Goal: Task Accomplishment & Management: Complete application form

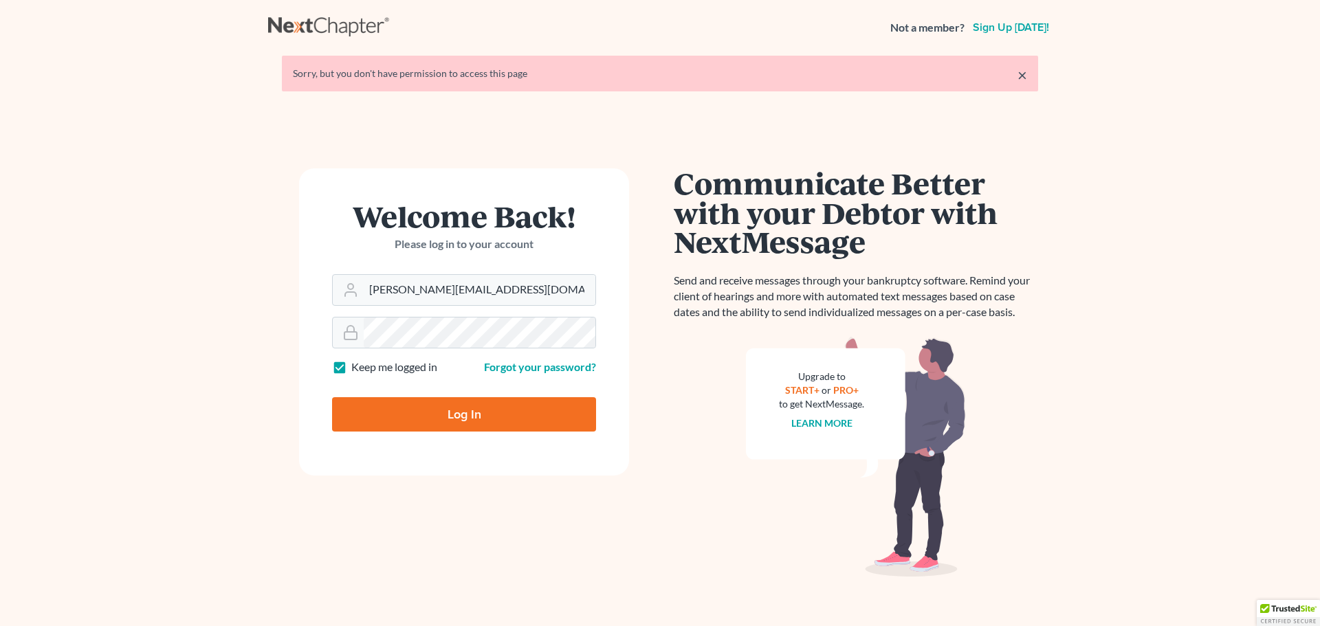
click at [485, 412] on input "Log In" at bounding box center [464, 414] width 264 height 34
type input "Thinking..."
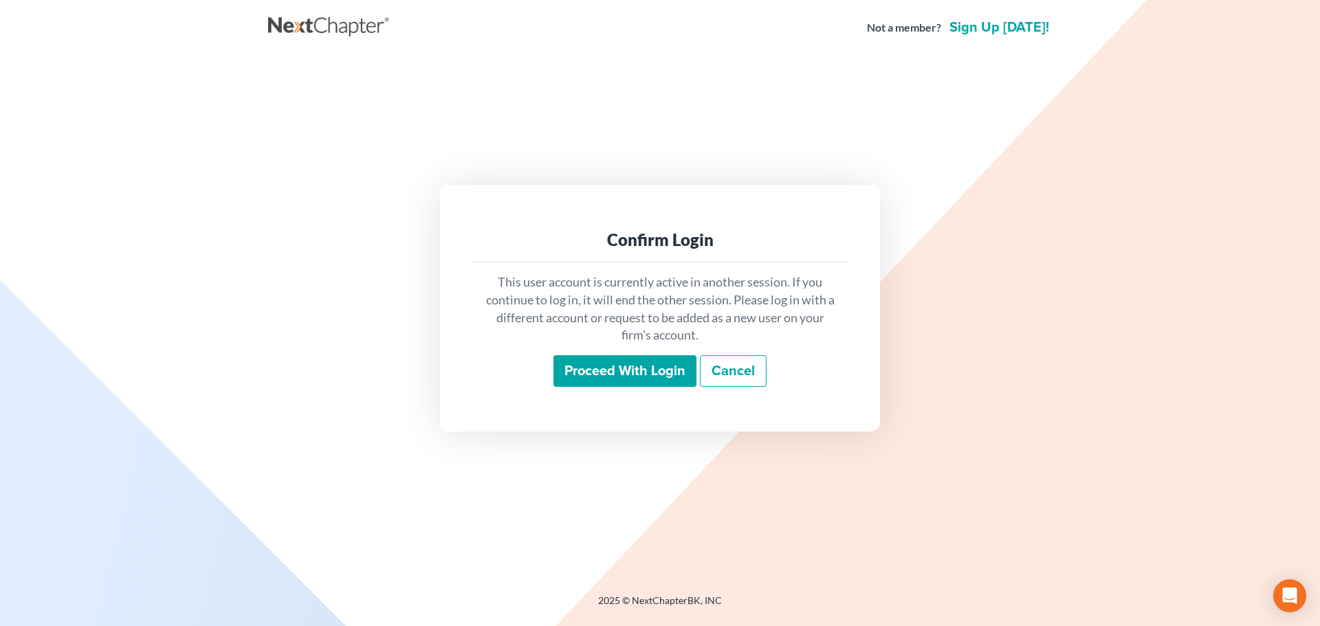
click at [628, 378] on input "Proceed with login" at bounding box center [625, 371] width 143 height 32
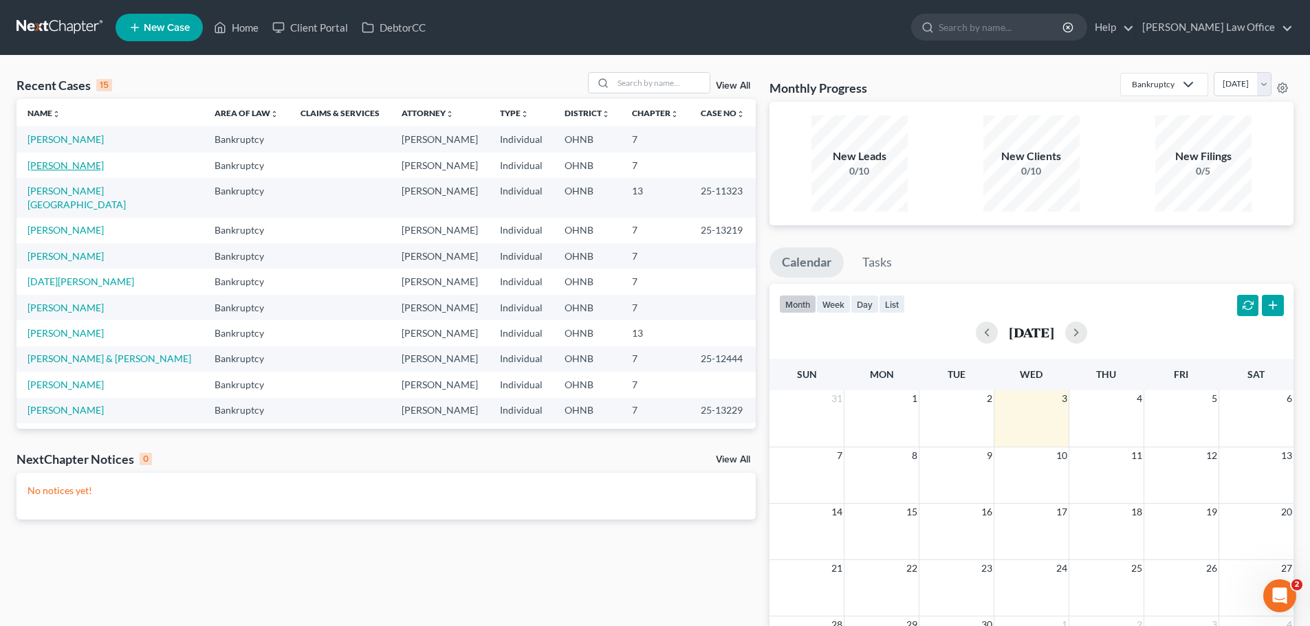
click at [76, 166] on link "[PERSON_NAME]" at bounding box center [66, 166] width 76 height 12
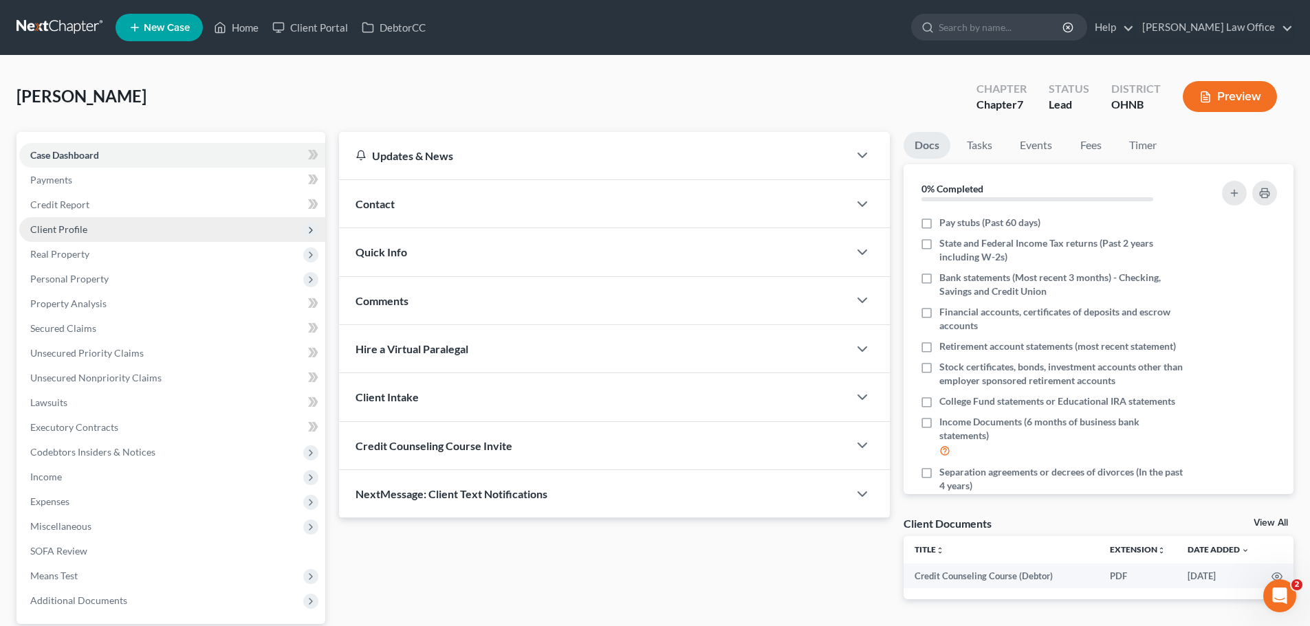
click at [85, 230] on span "Client Profile" at bounding box center [58, 229] width 57 height 12
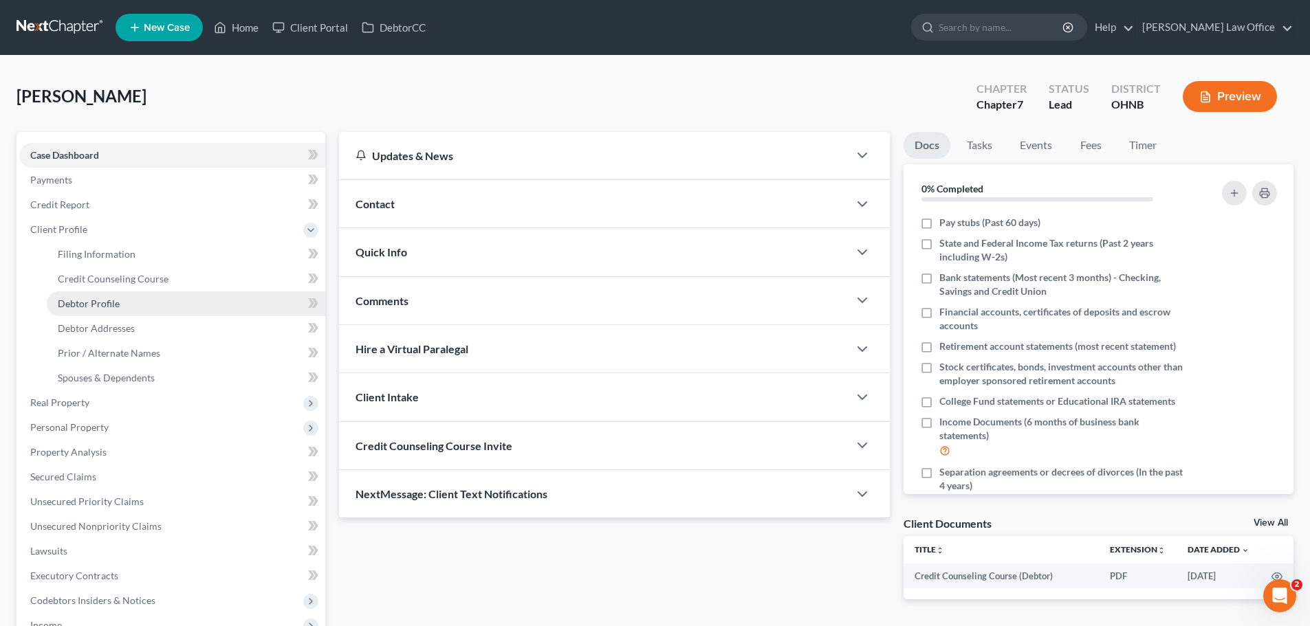
click at [131, 305] on link "Debtor Profile" at bounding box center [186, 304] width 278 height 25
select select "0"
select select "4"
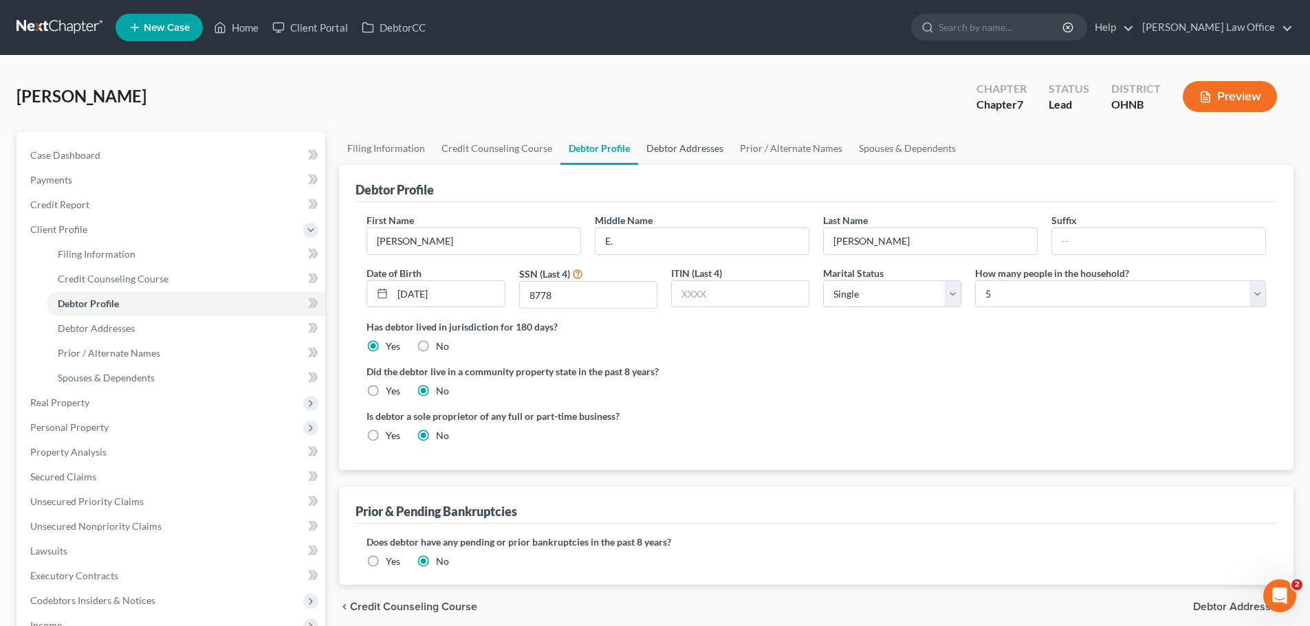
click at [693, 149] on link "Debtor Addresses" at bounding box center [685, 148] width 94 height 33
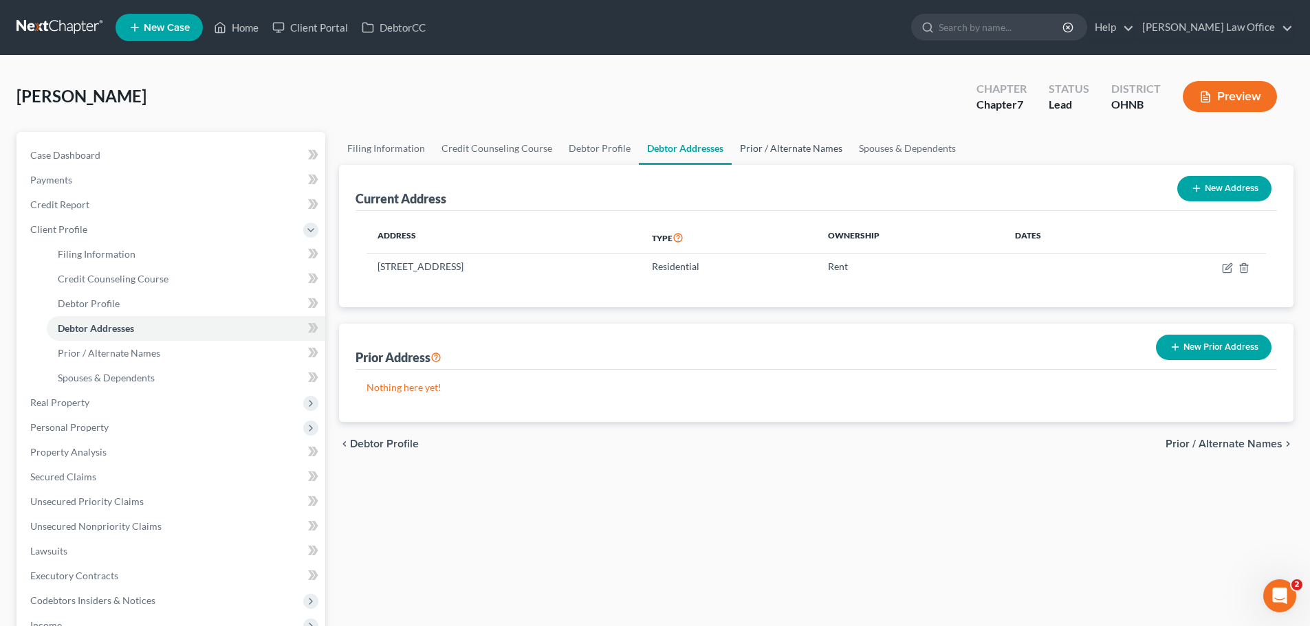
click at [808, 144] on link "Prior / Alternate Names" at bounding box center [791, 148] width 119 height 33
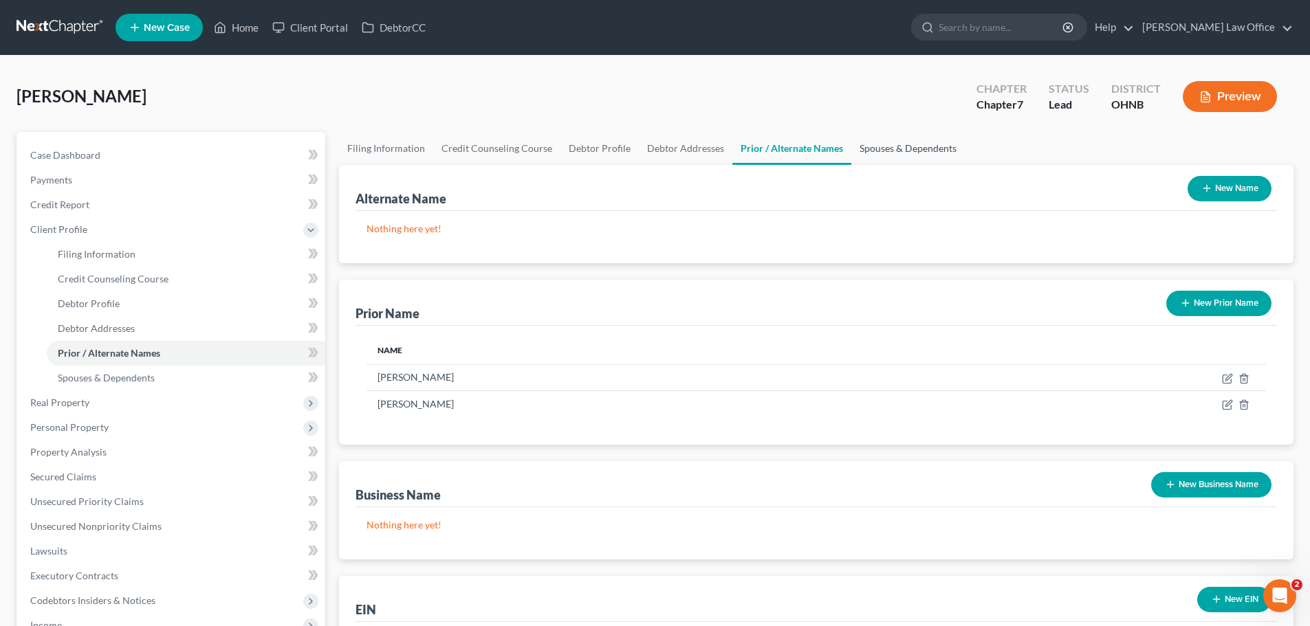
click at [884, 149] on link "Spouses & Dependents" at bounding box center [907, 148] width 113 height 33
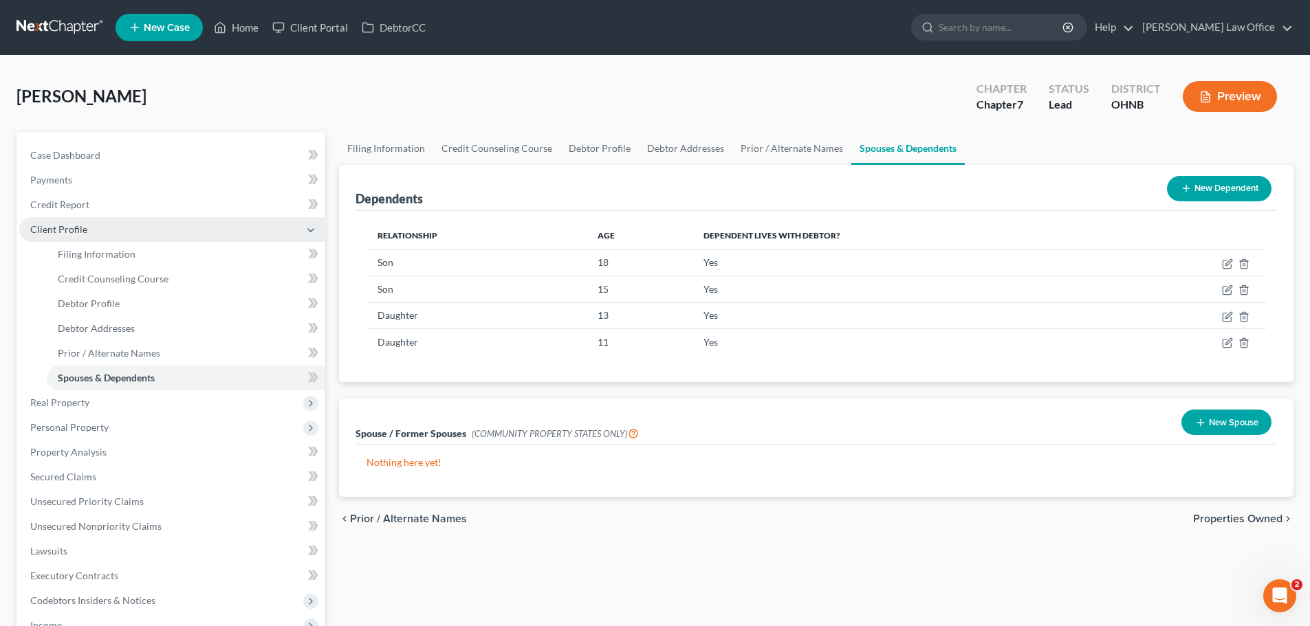
click at [103, 227] on span "Client Profile" at bounding box center [172, 229] width 306 height 25
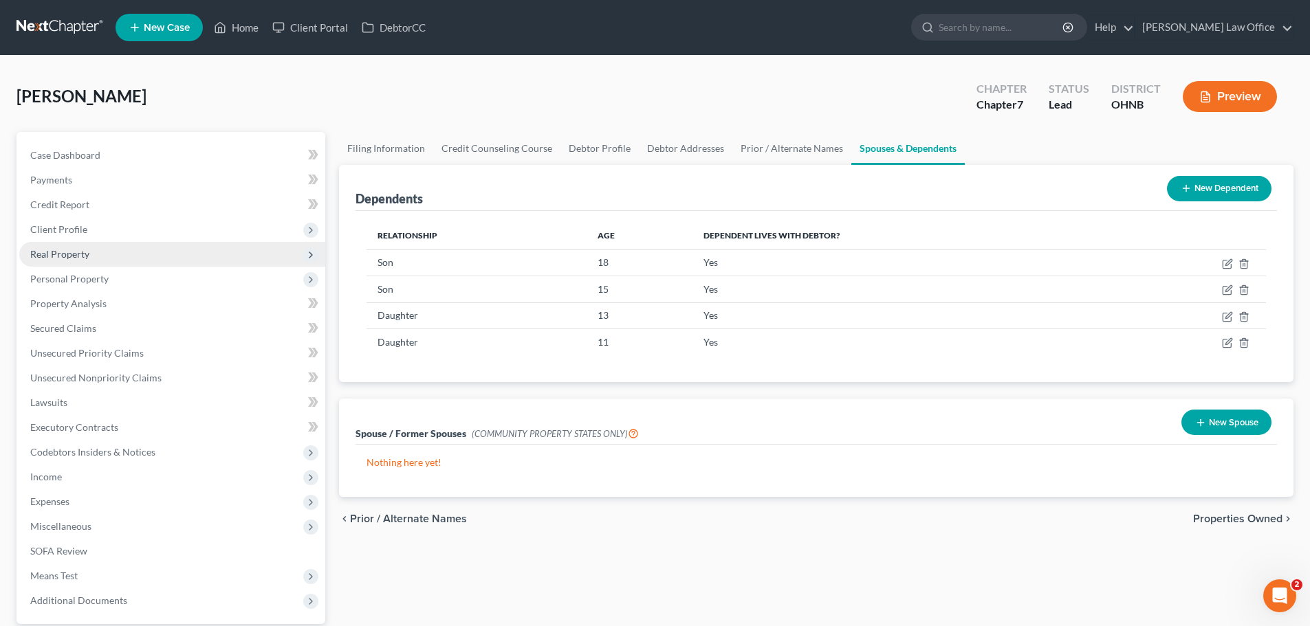
click at [128, 254] on span "Real Property" at bounding box center [172, 254] width 306 height 25
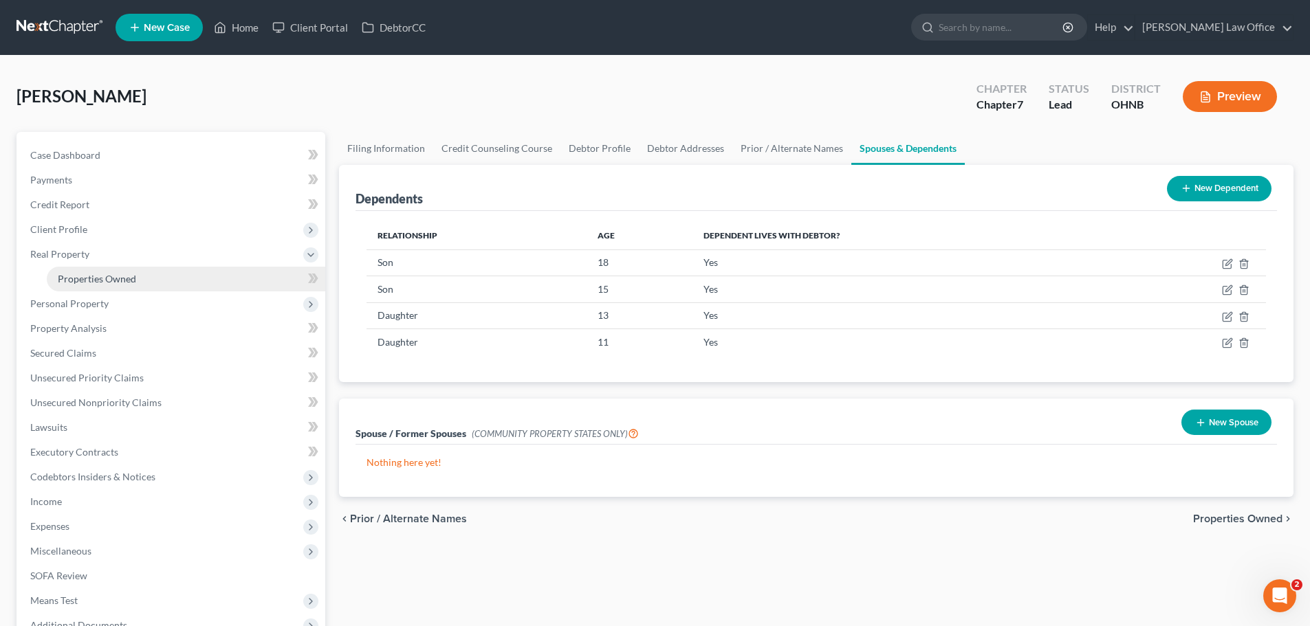
click at [135, 278] on link "Properties Owned" at bounding box center [186, 279] width 278 height 25
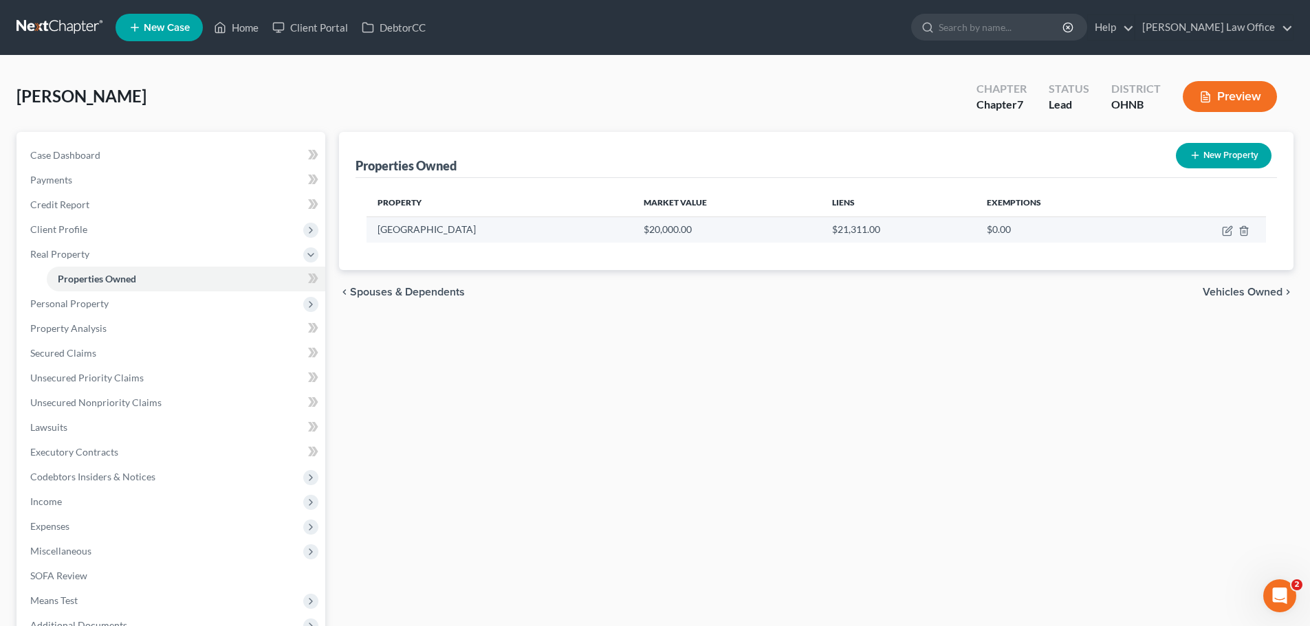
click at [1233, 232] on td at bounding box center [1205, 230] width 122 height 26
click at [1229, 232] on icon "button" at bounding box center [1227, 231] width 11 height 11
select select "9"
select select "0"
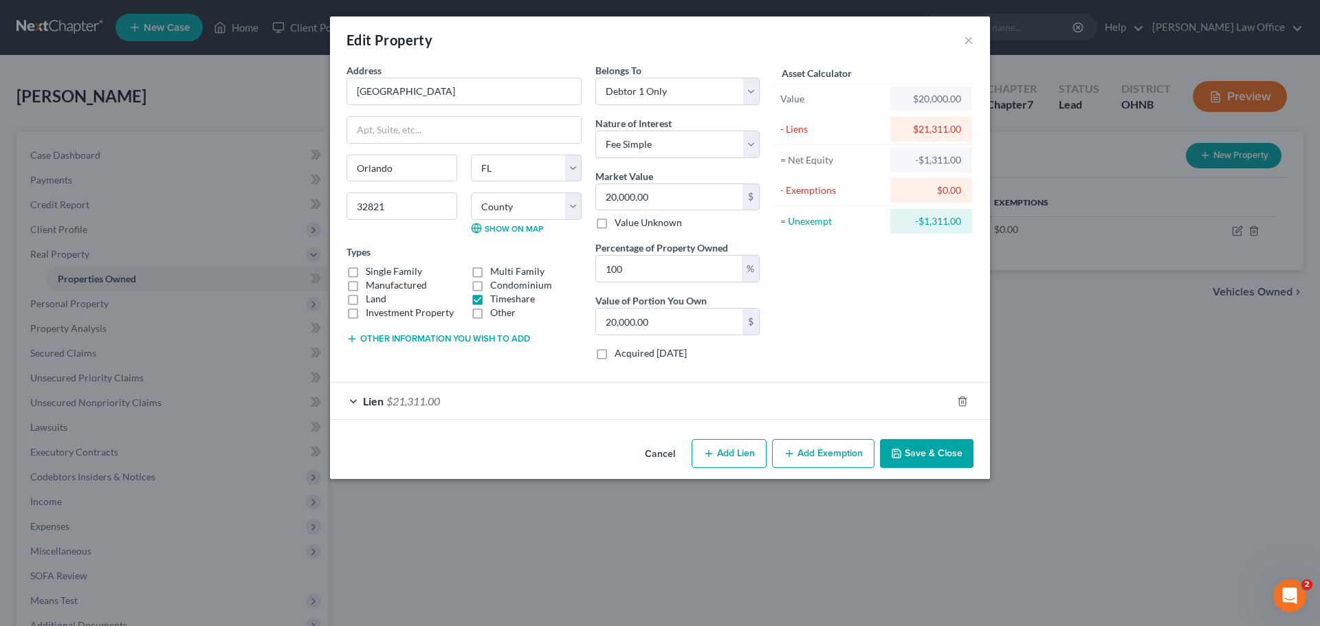
click at [924, 454] on button "Save & Close" at bounding box center [927, 453] width 94 height 29
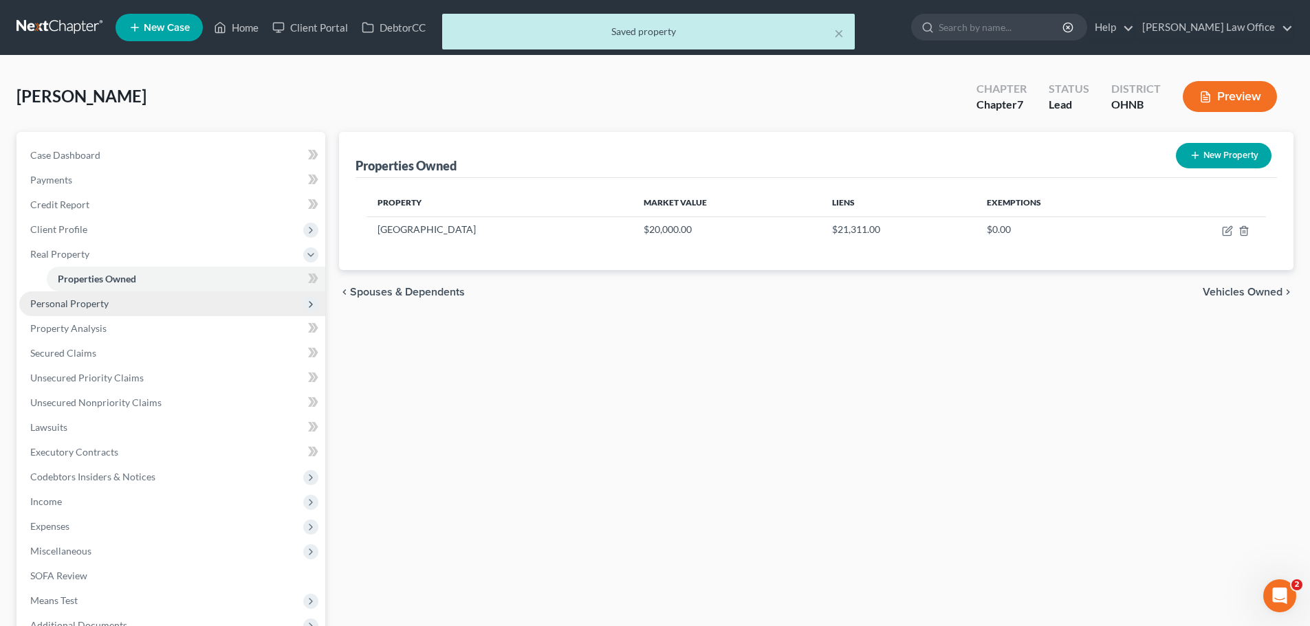
click at [81, 307] on span "Personal Property" at bounding box center [69, 304] width 78 height 12
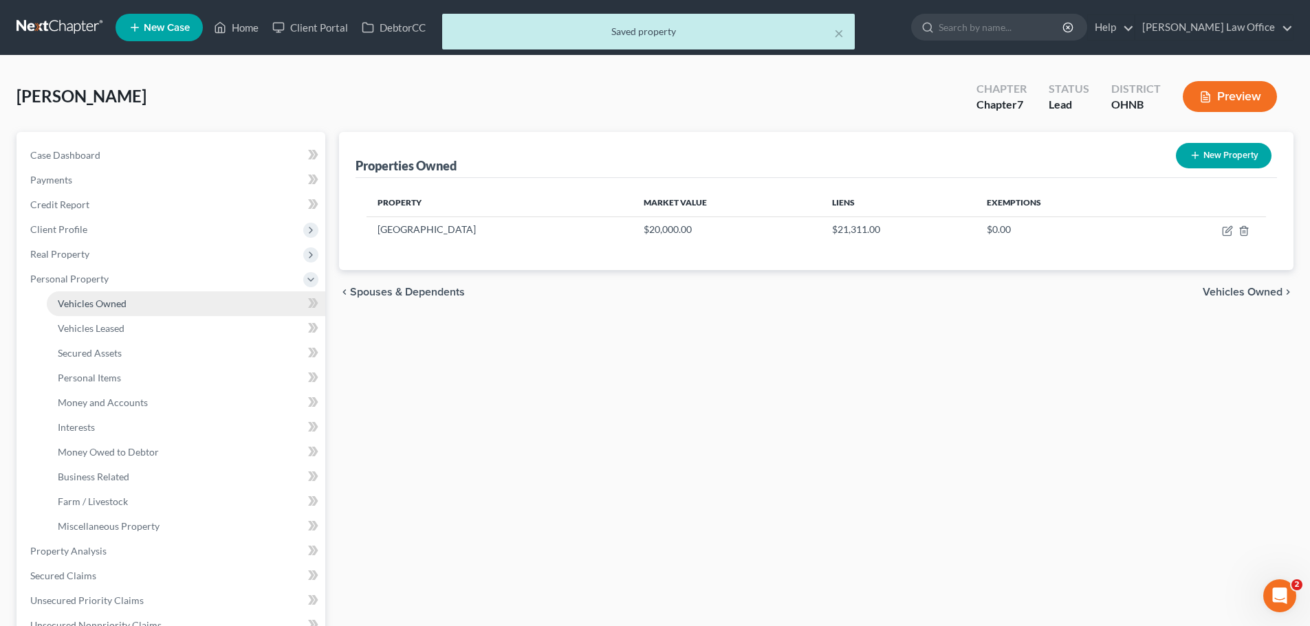
click at [118, 303] on span "Vehicles Owned" at bounding box center [92, 304] width 69 height 12
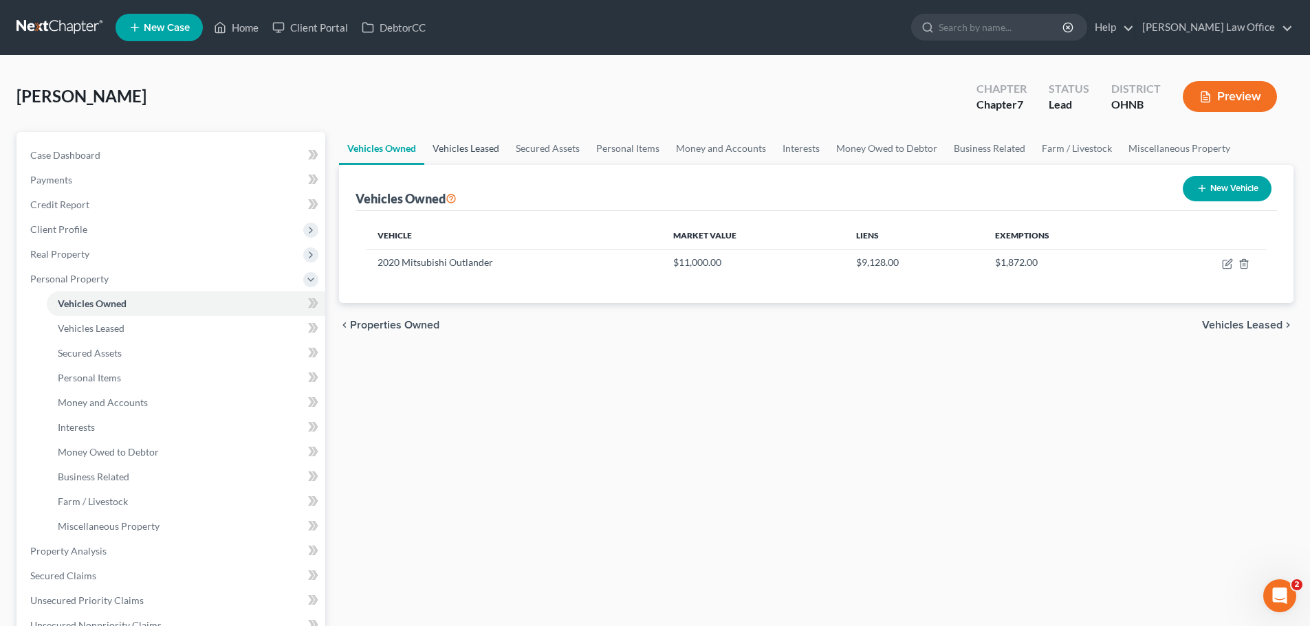
click at [471, 147] on link "Vehicles Leased" at bounding box center [465, 148] width 83 height 33
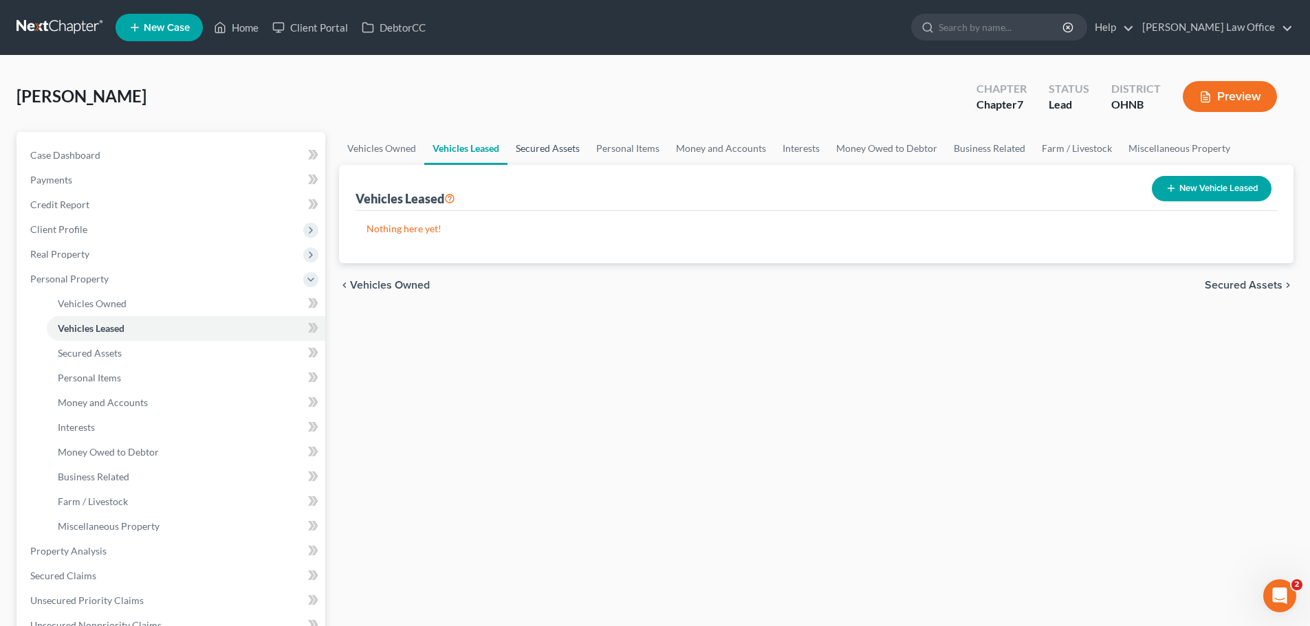
click at [535, 151] on link "Secured Assets" at bounding box center [547, 148] width 80 height 33
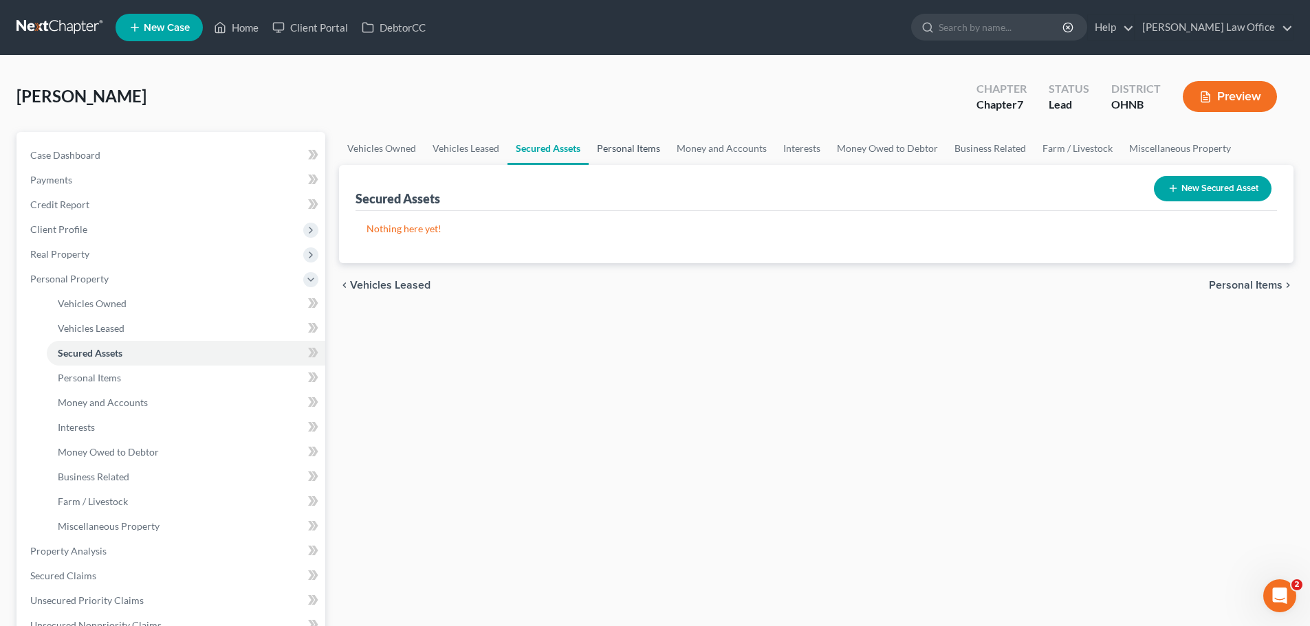
click at [627, 150] on link "Personal Items" at bounding box center [629, 148] width 80 height 33
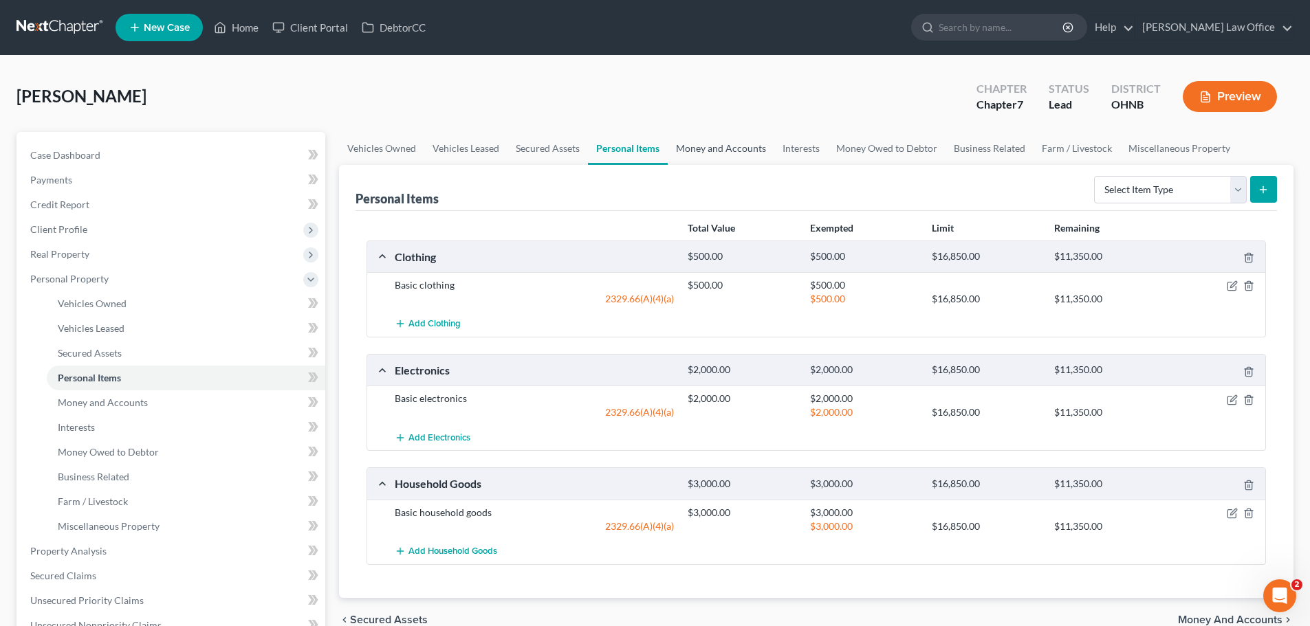
click at [738, 154] on link "Money and Accounts" at bounding box center [721, 148] width 107 height 33
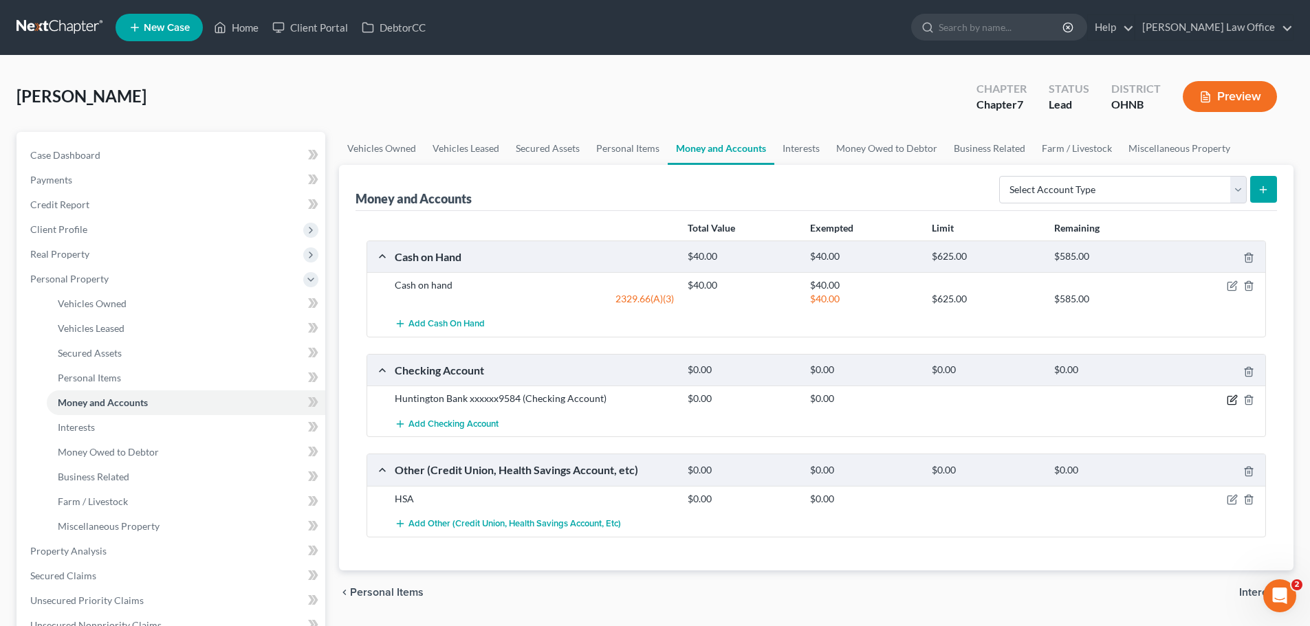
click at [1234, 400] on icon "button" at bounding box center [1233, 398] width 6 height 6
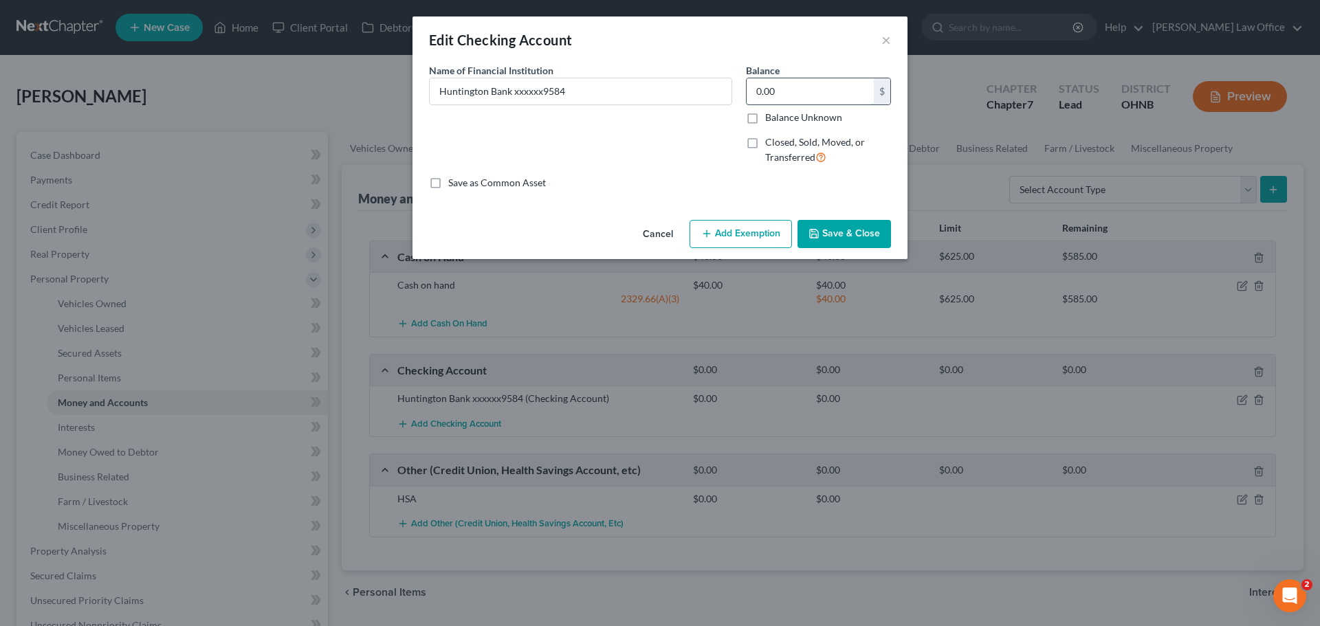
click at [780, 88] on input "0.00" at bounding box center [810, 91] width 127 height 26
click at [729, 92] on input "Huntington Bank xxxxxx9584" at bounding box center [581, 91] width 302 height 26
type input "Huntington Bank xxxxxx9584"
type input "3,000"
click at [753, 229] on button "Add Exemption" at bounding box center [741, 234] width 102 height 29
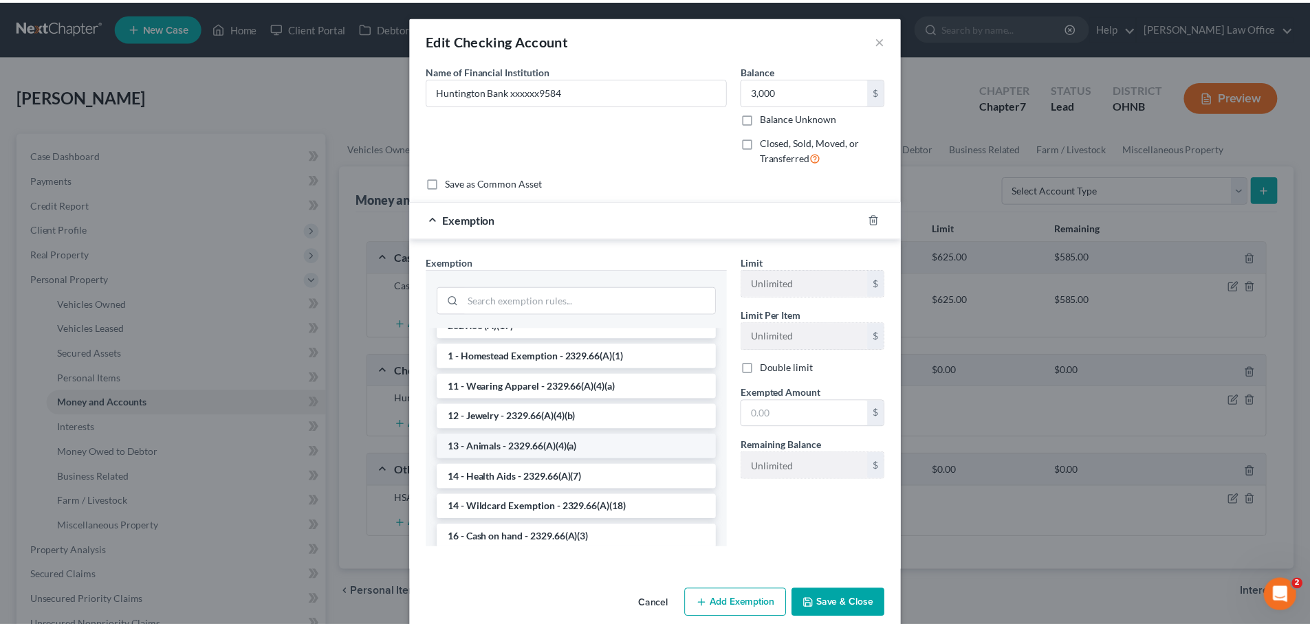
scroll to position [138, 0]
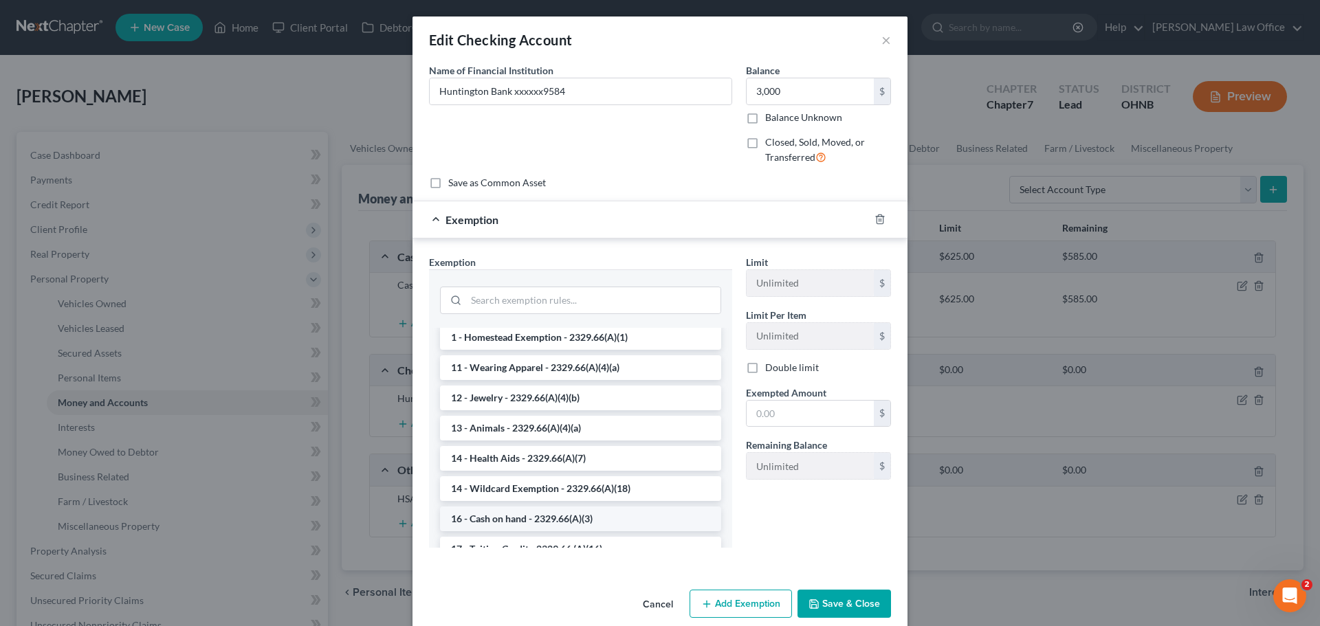
click at [591, 514] on li "16 - Cash on hand - 2329.66(A)(3)" at bounding box center [580, 519] width 281 height 25
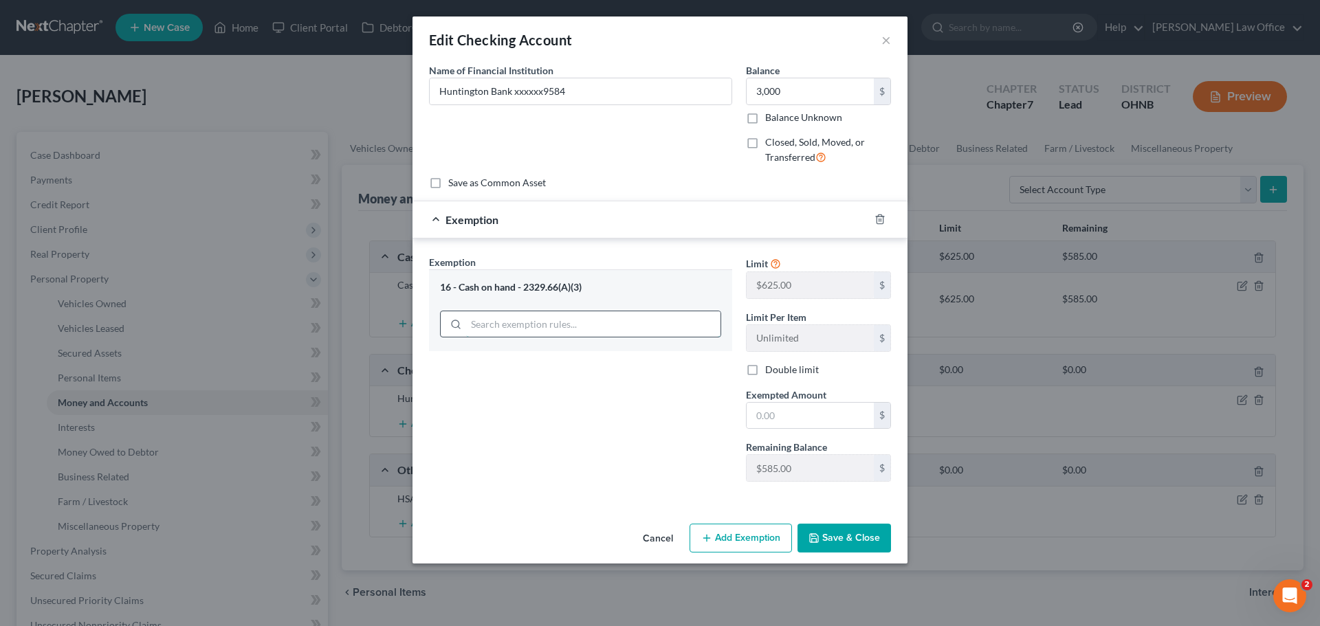
click at [580, 330] on input "search" at bounding box center [593, 324] width 254 height 26
type input "wildc"
click at [570, 364] on li "14 - Wildcard Exemption - 2329.66(A)(18)" at bounding box center [580, 363] width 281 height 25
click at [663, 536] on button "Cancel" at bounding box center [658, 539] width 52 height 28
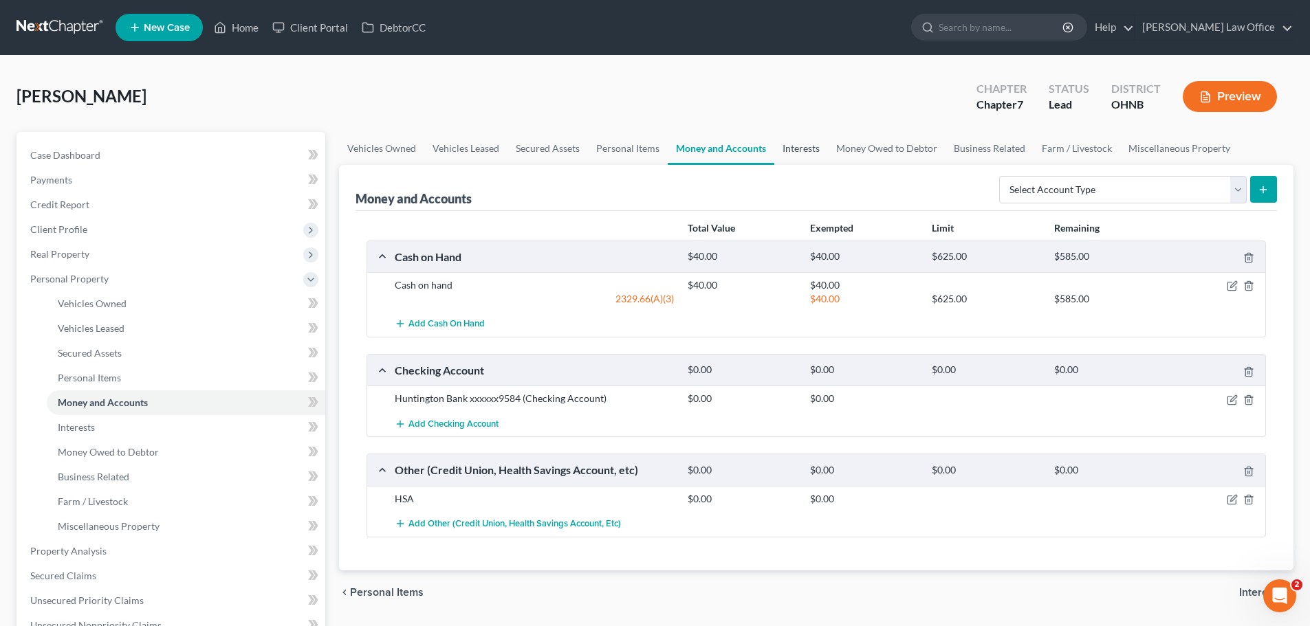
click at [801, 150] on link "Interests" at bounding box center [801, 148] width 54 height 33
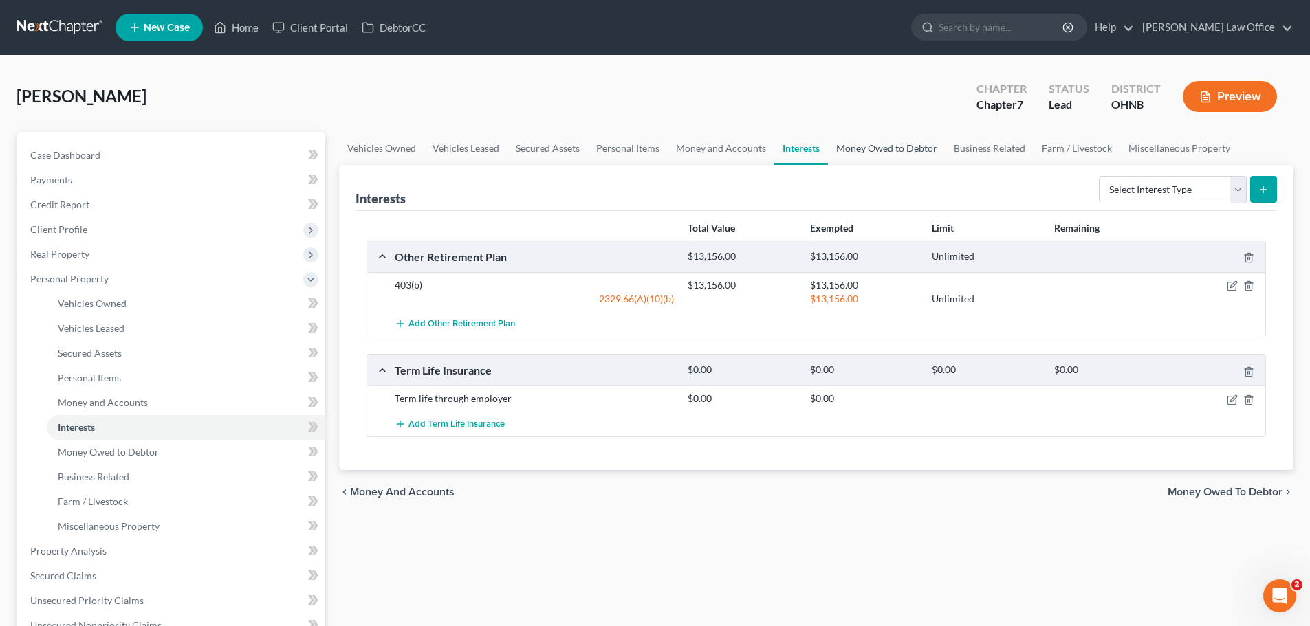
click at [898, 149] on link "Money Owed to Debtor" at bounding box center [887, 148] width 118 height 33
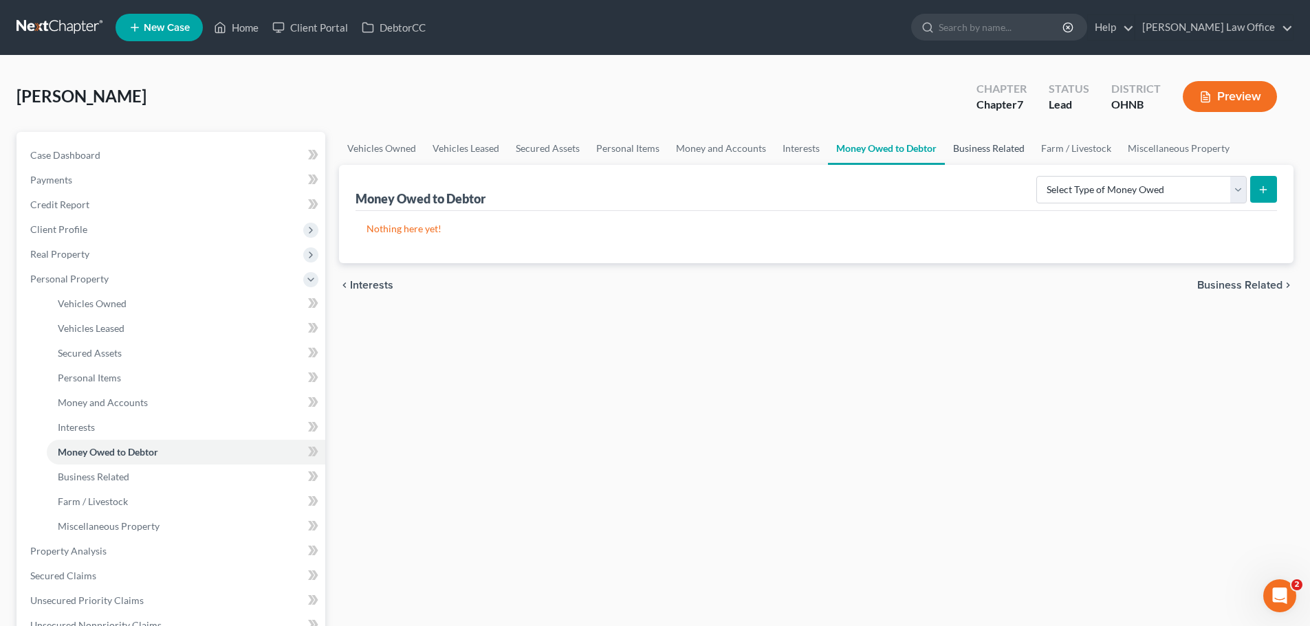
click at [982, 151] on link "Business Related" at bounding box center [989, 148] width 88 height 33
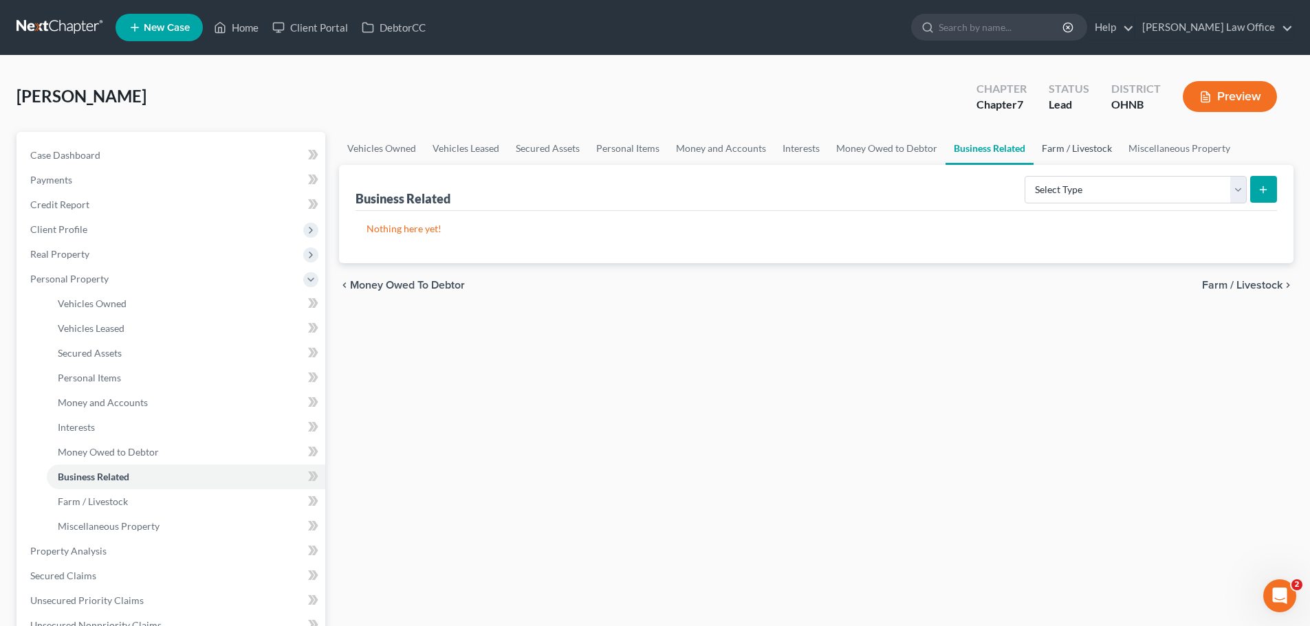
click at [1063, 151] on link "Farm / Livestock" at bounding box center [1076, 148] width 87 height 33
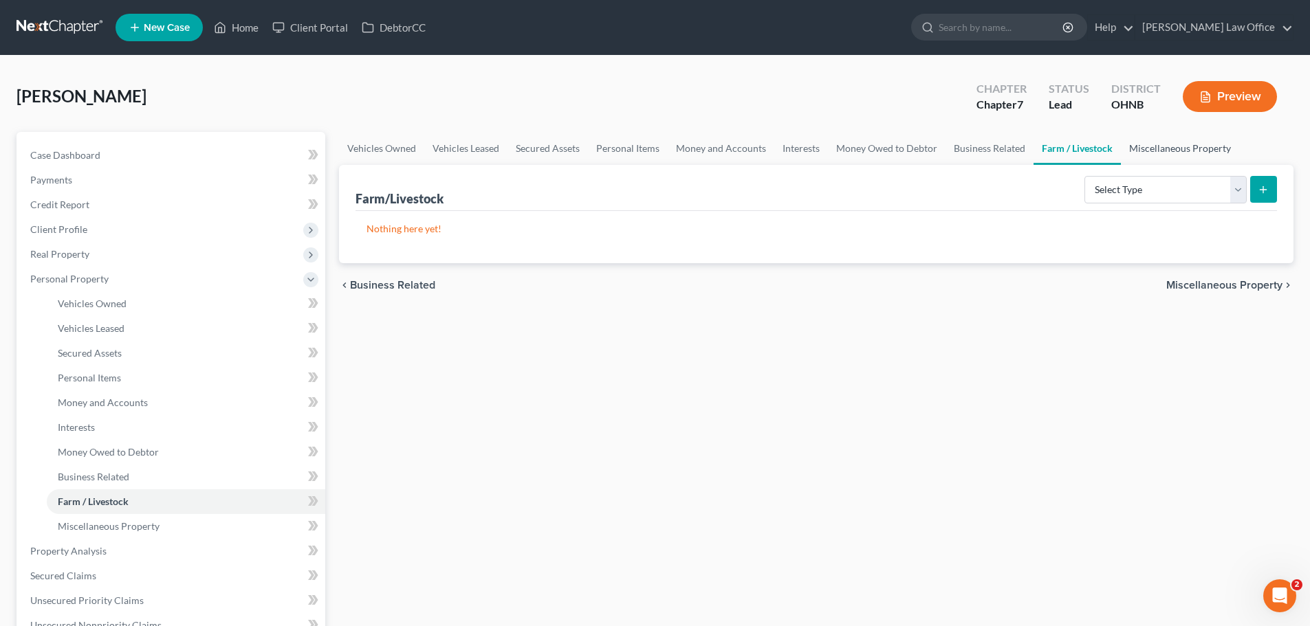
click at [1190, 151] on link "Miscellaneous Property" at bounding box center [1180, 148] width 118 height 33
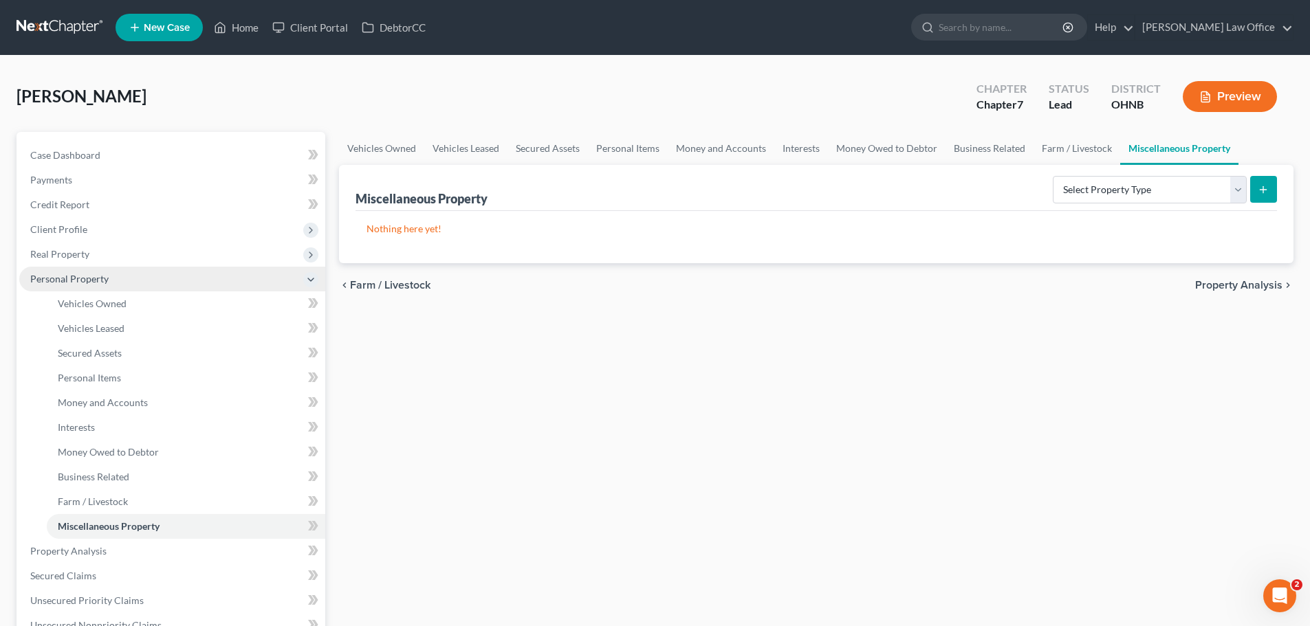
click at [121, 276] on span "Personal Property" at bounding box center [172, 279] width 306 height 25
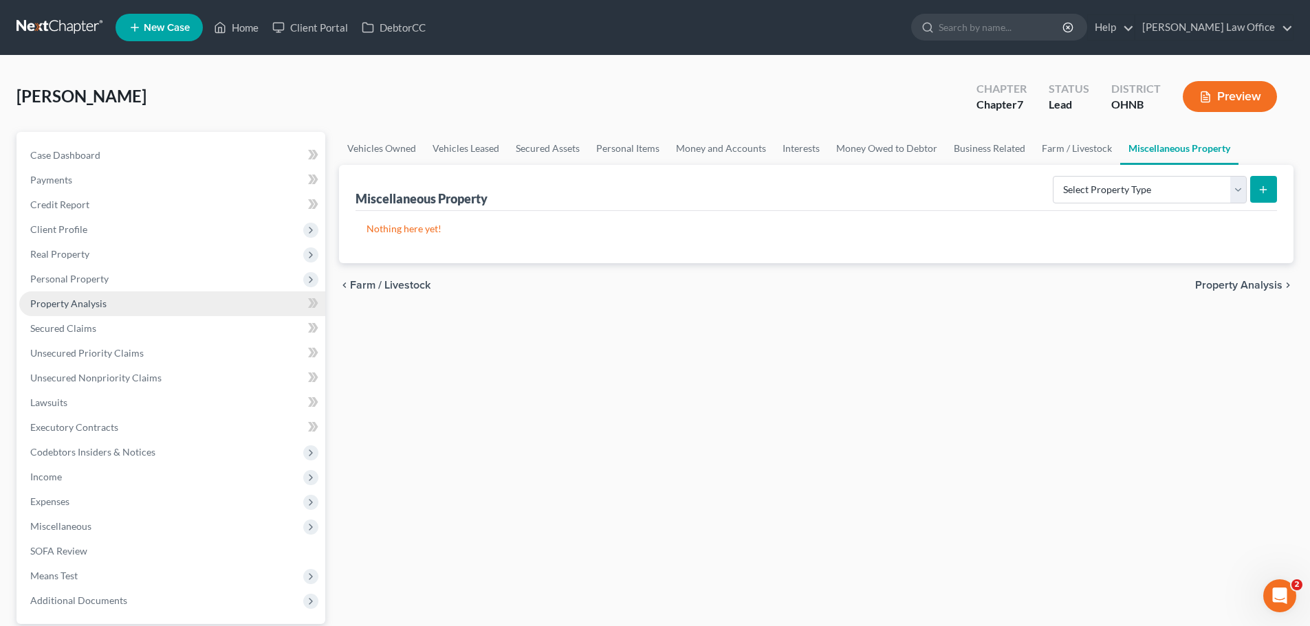
click at [111, 296] on link "Property Analysis" at bounding box center [172, 304] width 306 height 25
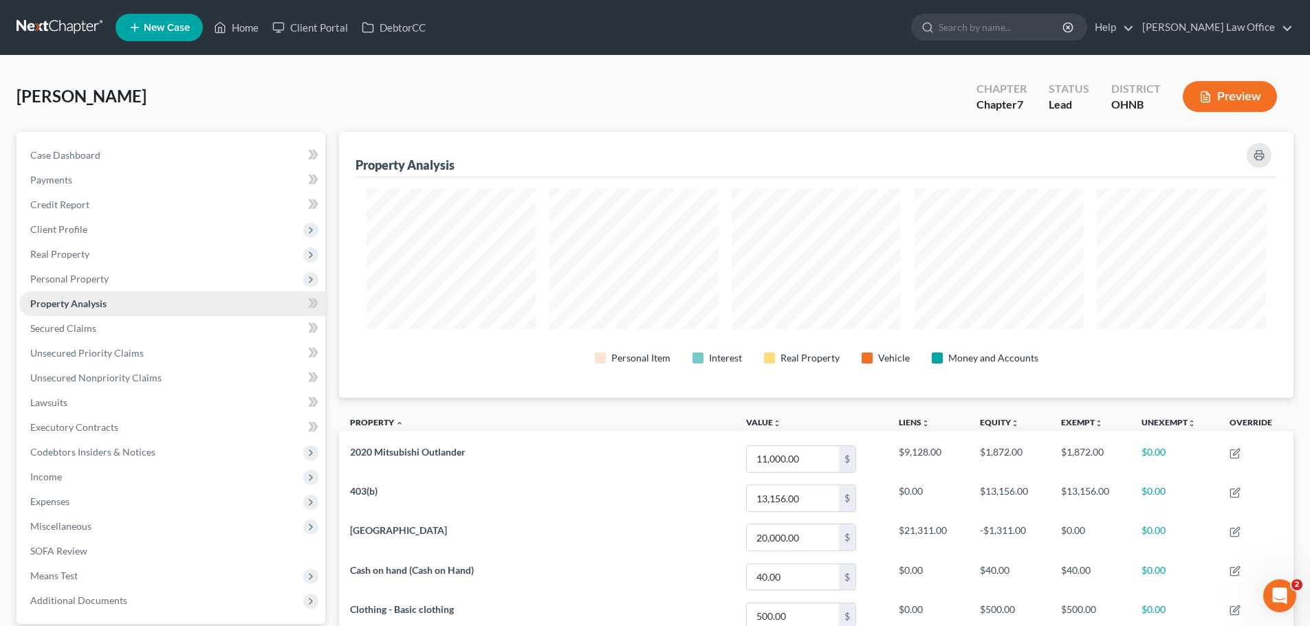
scroll to position [266, 954]
click at [110, 327] on link "Secured Claims" at bounding box center [172, 328] width 306 height 25
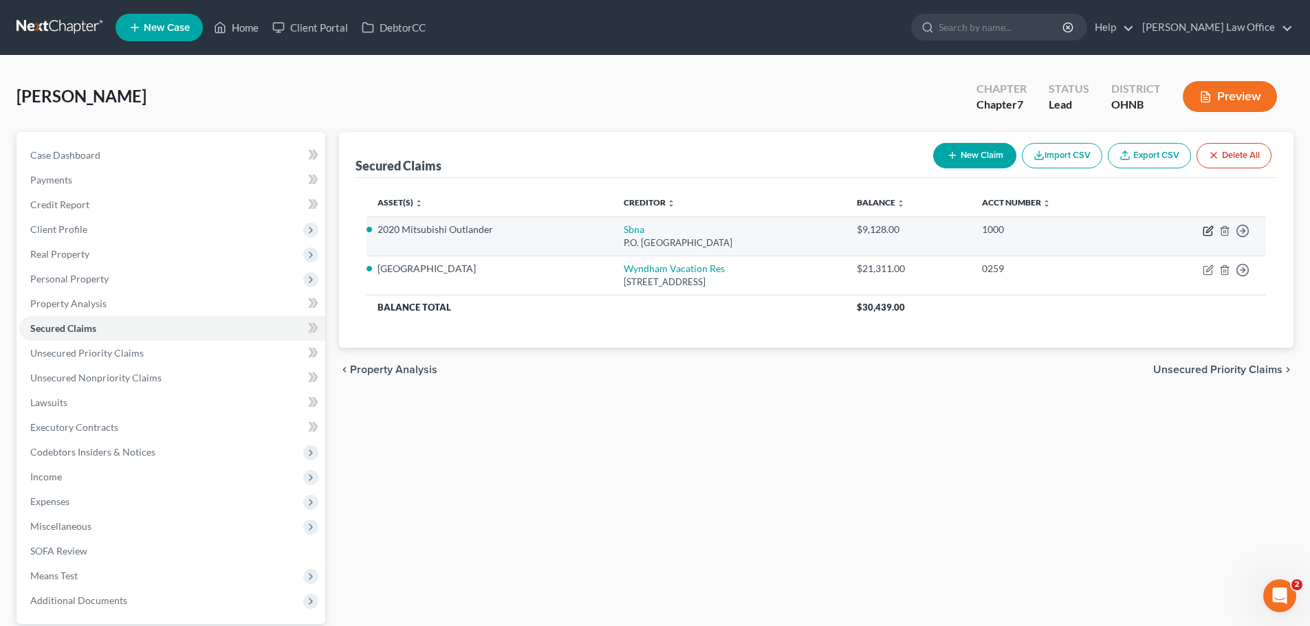
click at [1210, 228] on icon "button" at bounding box center [1208, 231] width 11 height 11
select select "45"
select select "2"
select select "0"
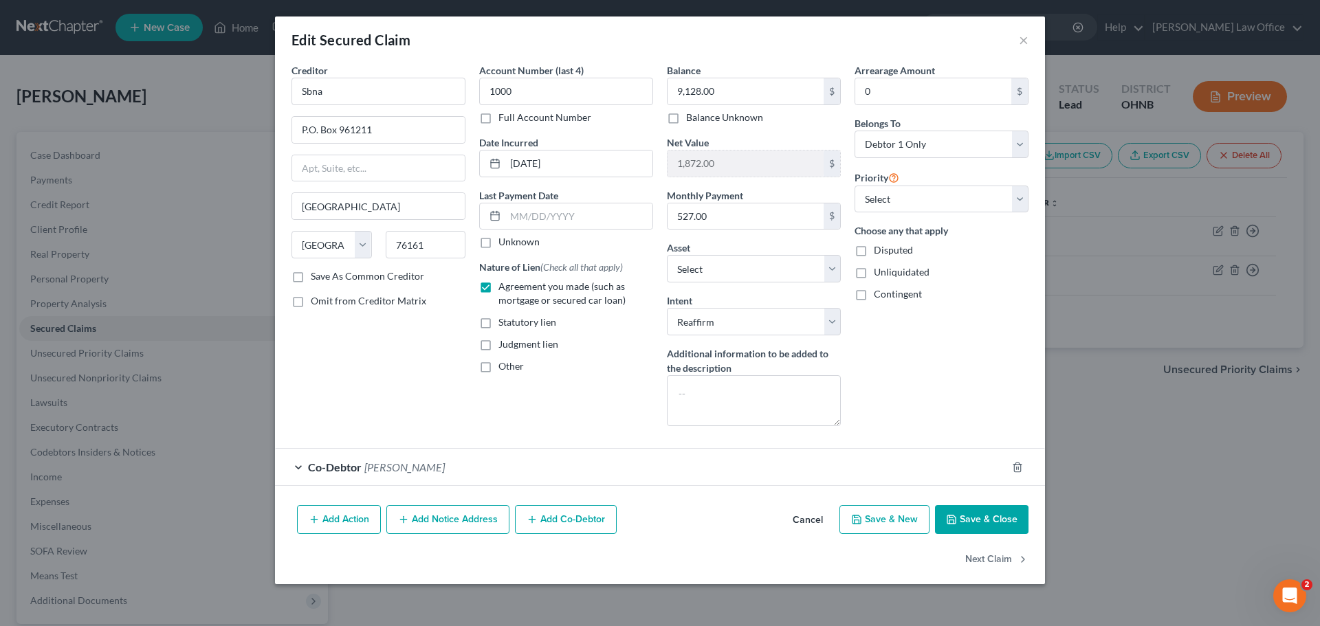
click at [963, 512] on button "Save & Close" at bounding box center [982, 519] width 94 height 29
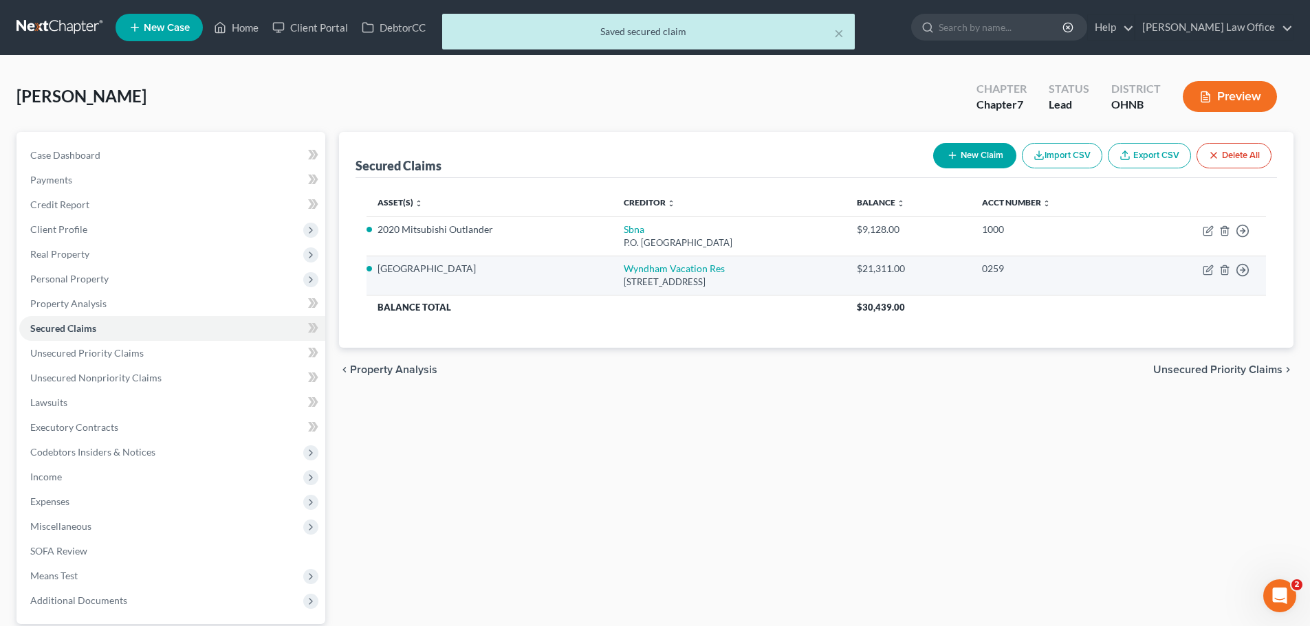
click at [1201, 271] on td "Move to E Move to F Move to G Move to Notice Only" at bounding box center [1199, 275] width 133 height 39
click at [1205, 271] on icon "button" at bounding box center [1208, 270] width 11 height 11
select select "9"
select select "4"
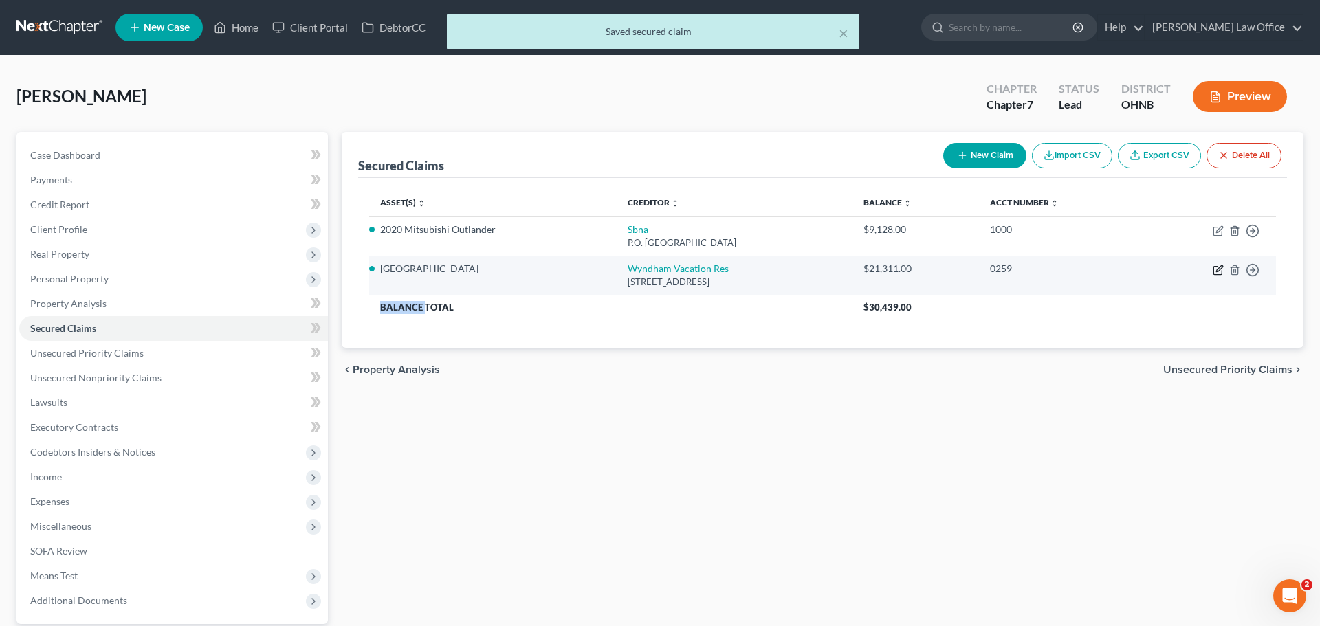
select select "0"
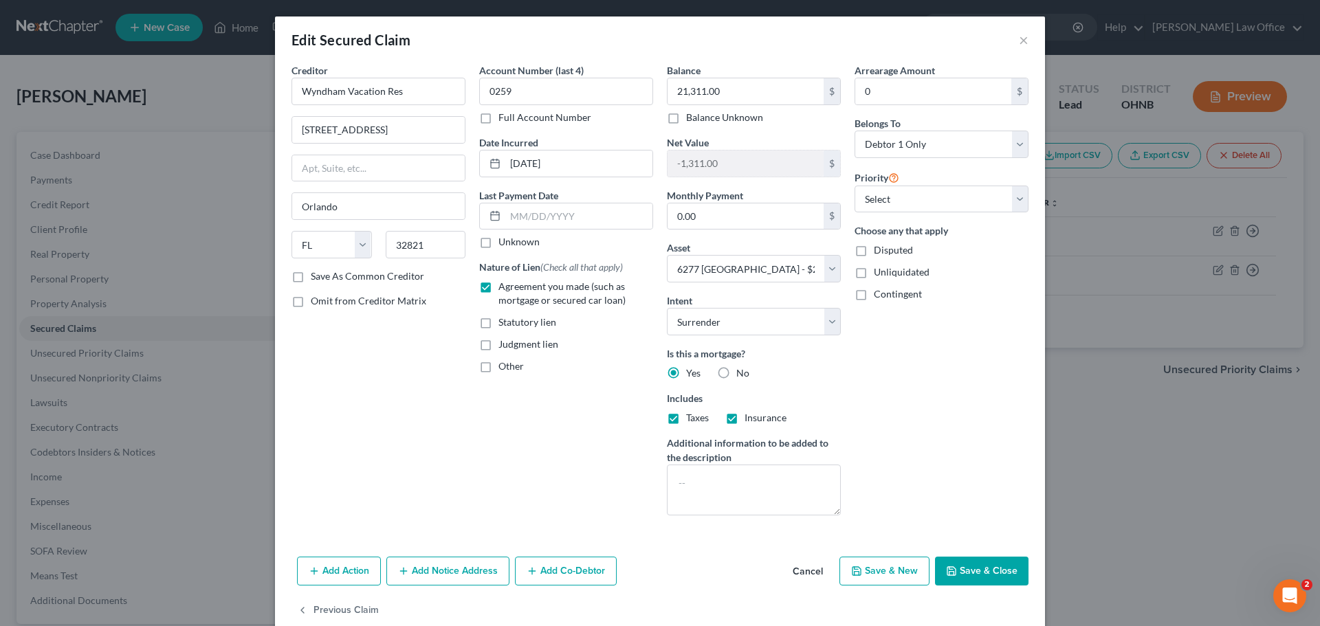
click at [987, 572] on button "Save & Close" at bounding box center [982, 571] width 94 height 29
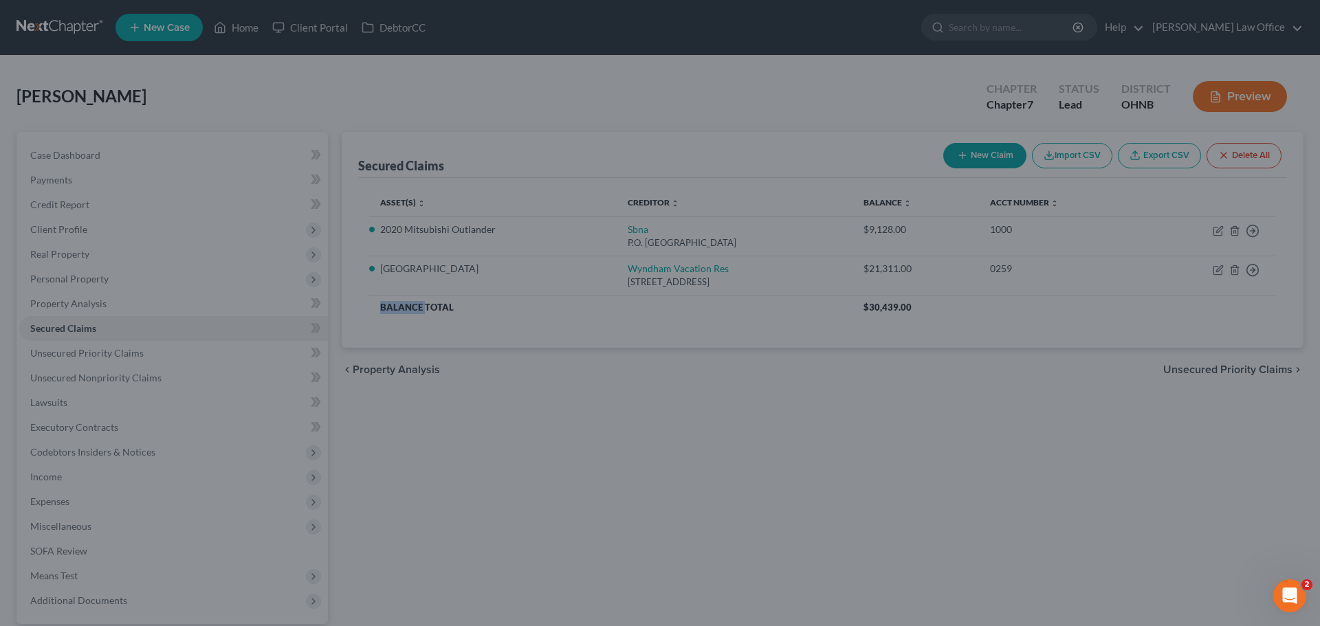
select select "4"
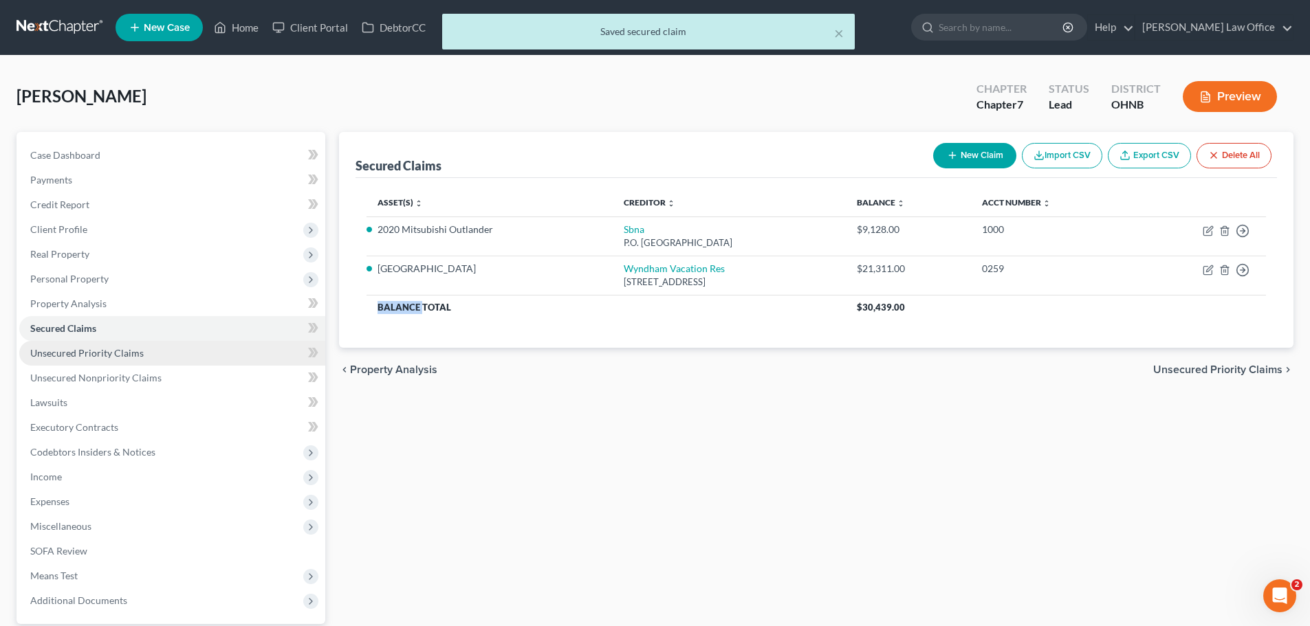
click at [129, 353] on span "Unsecured Priority Claims" at bounding box center [86, 353] width 113 height 12
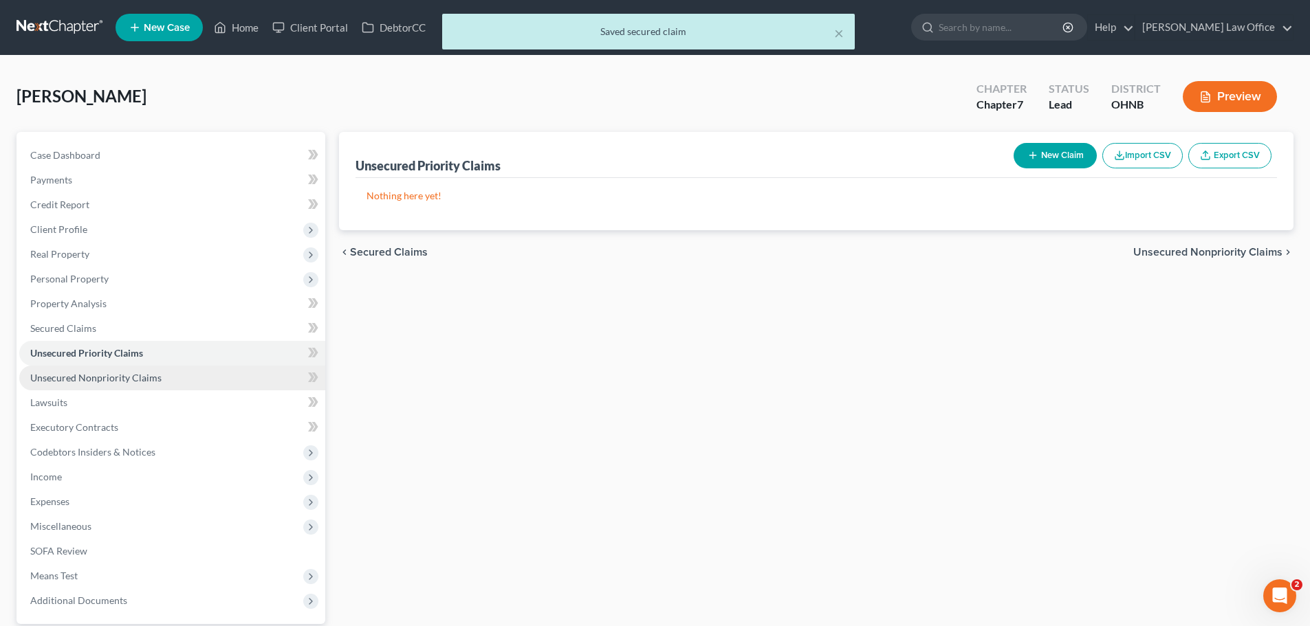
click at [153, 379] on span "Unsecured Nonpriority Claims" at bounding box center [95, 378] width 131 height 12
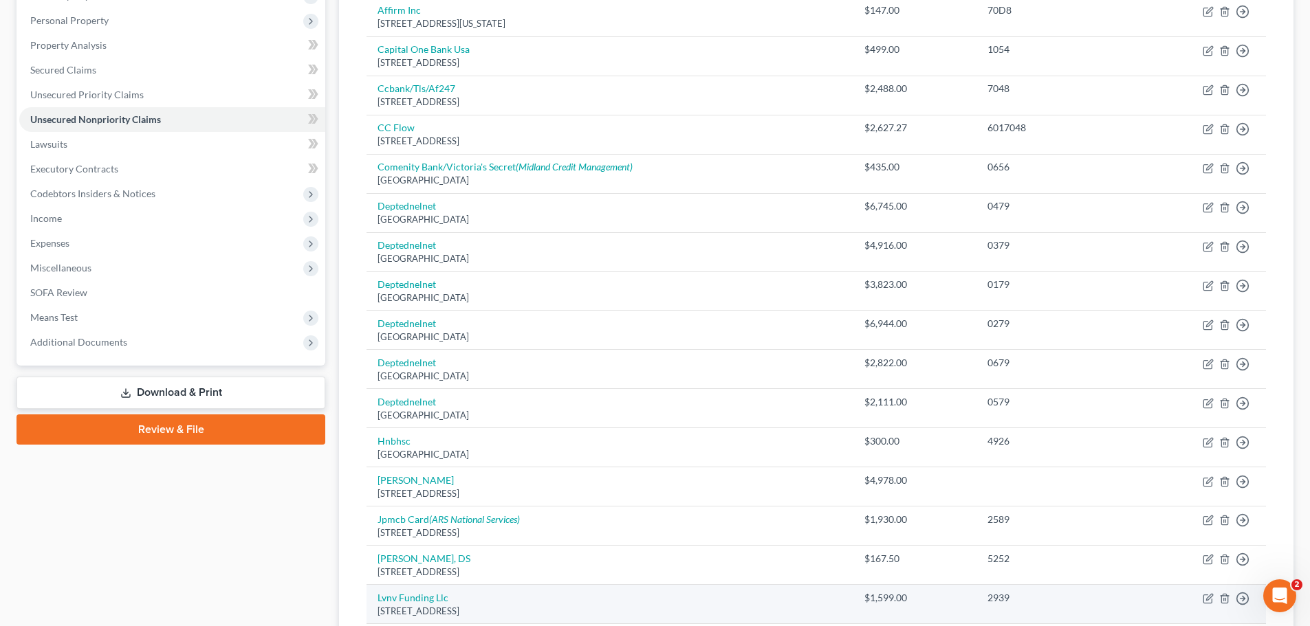
scroll to position [247, 0]
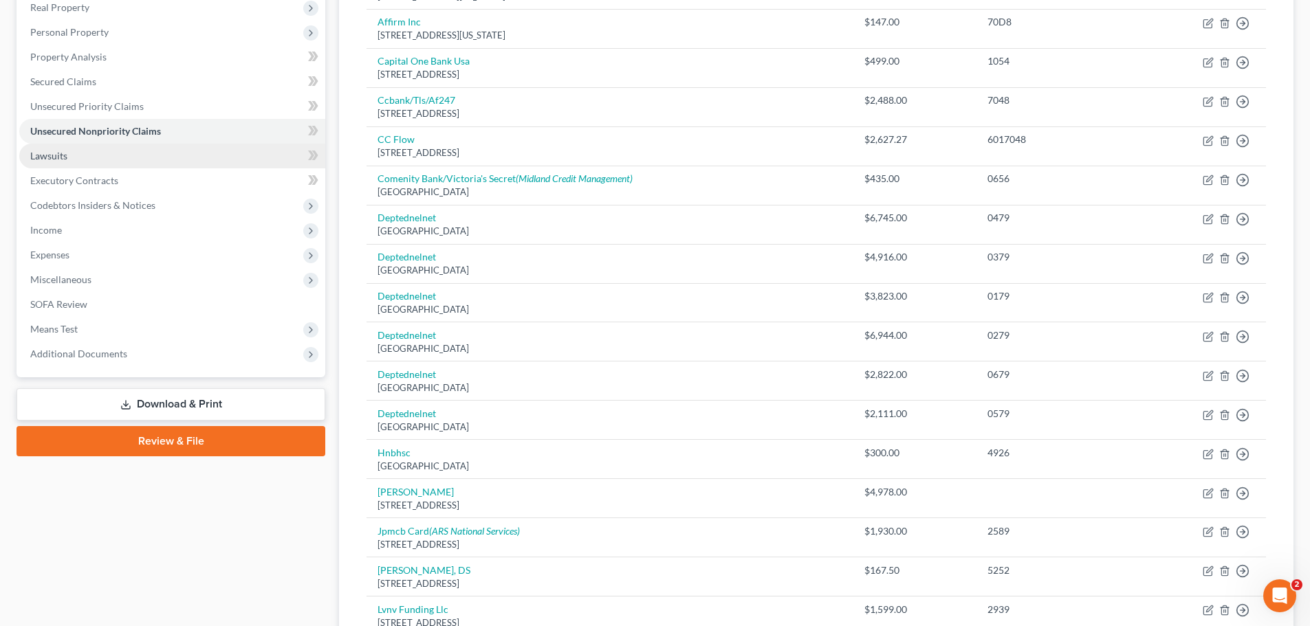
click at [90, 153] on link "Lawsuits" at bounding box center [172, 156] width 306 height 25
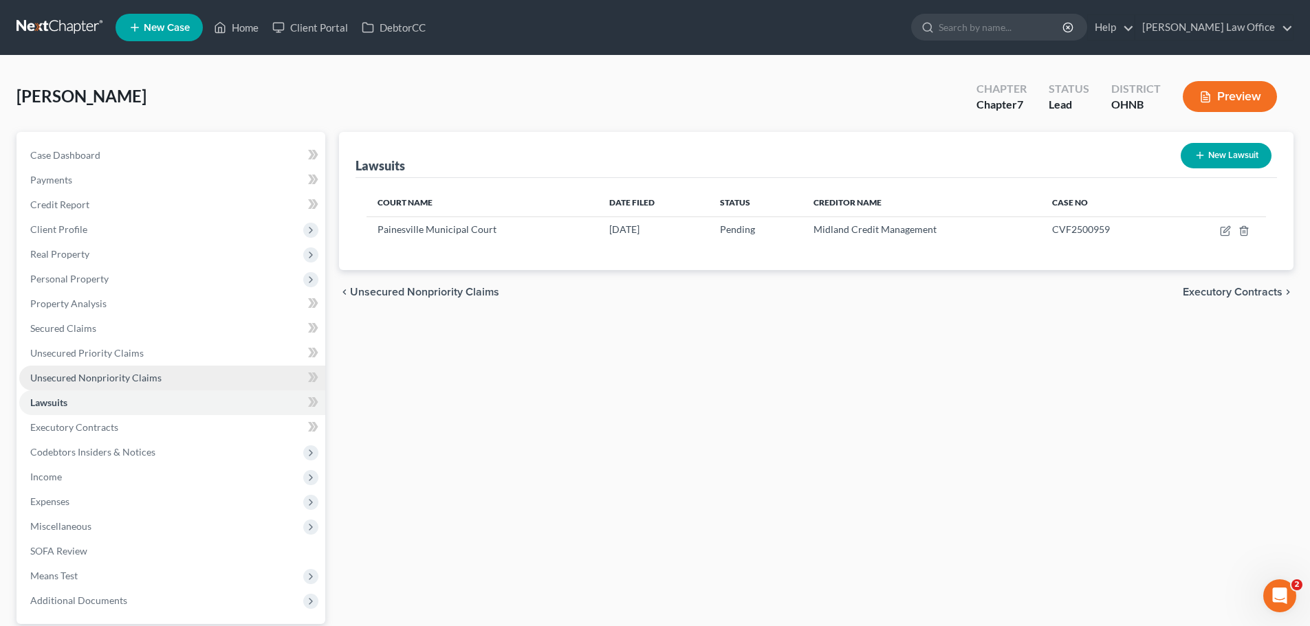
click at [98, 379] on span "Unsecured Nonpriority Claims" at bounding box center [95, 378] width 131 height 12
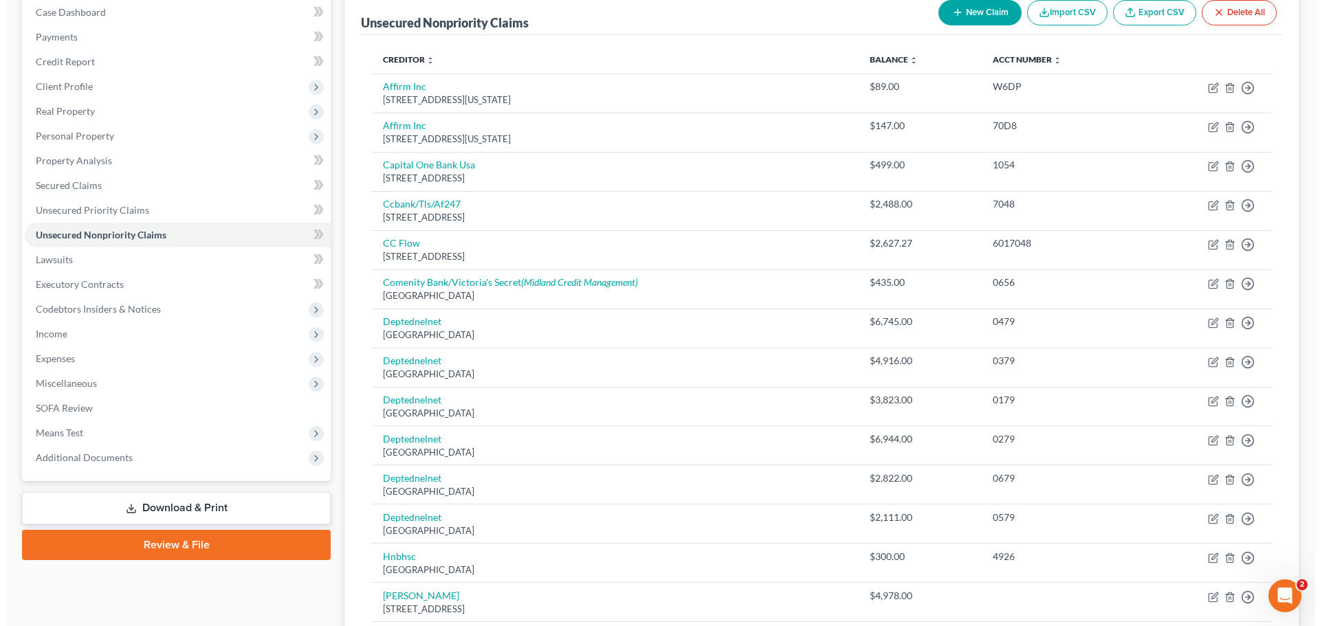
scroll to position [109, 0]
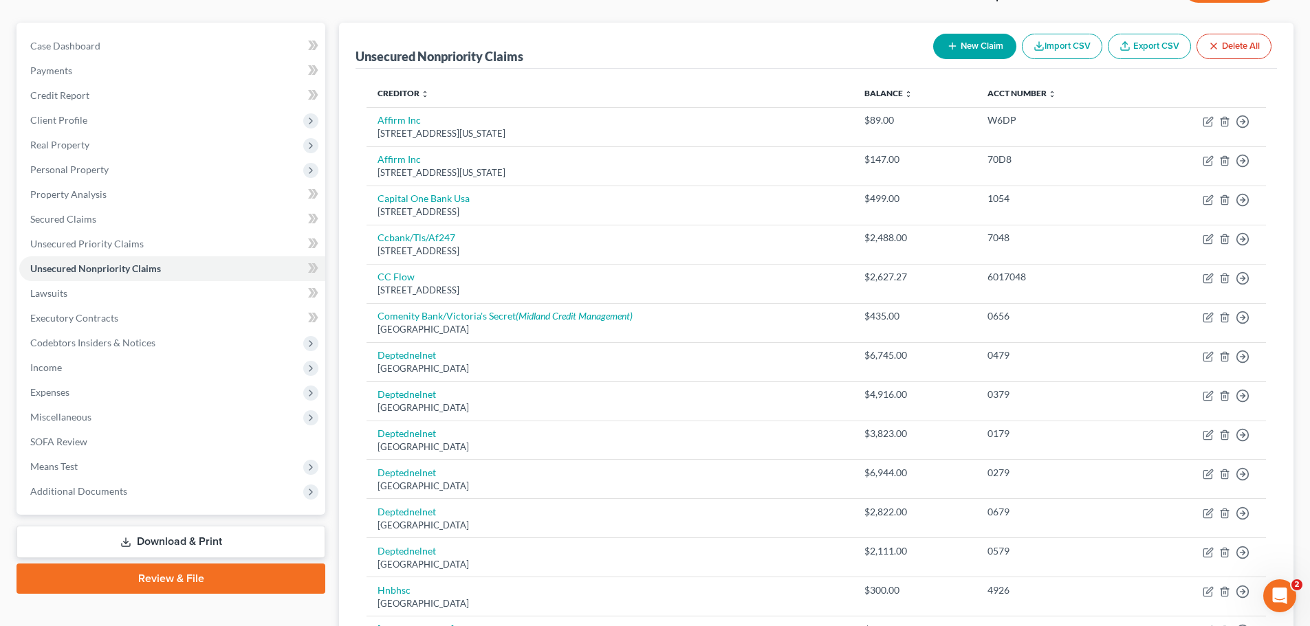
click at [995, 47] on button "New Claim" at bounding box center [974, 46] width 83 height 25
select select "0"
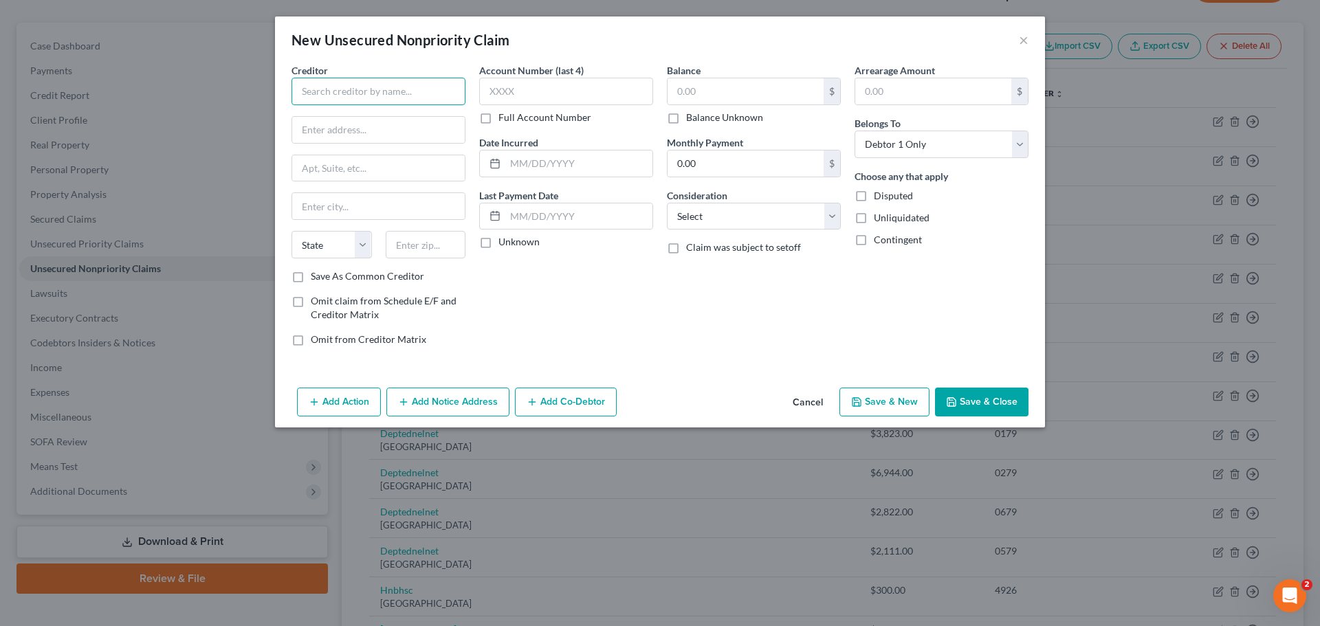
click at [382, 89] on input "text" at bounding box center [379, 92] width 174 height 28
click at [307, 92] on input "Tmobile" at bounding box center [379, 92] width 174 height 28
click at [361, 123] on div "[GEOGRAPHIC_DATA]" at bounding box center [374, 128] width 143 height 12
type input "T-Mobile"
type input "PO Box 742596"
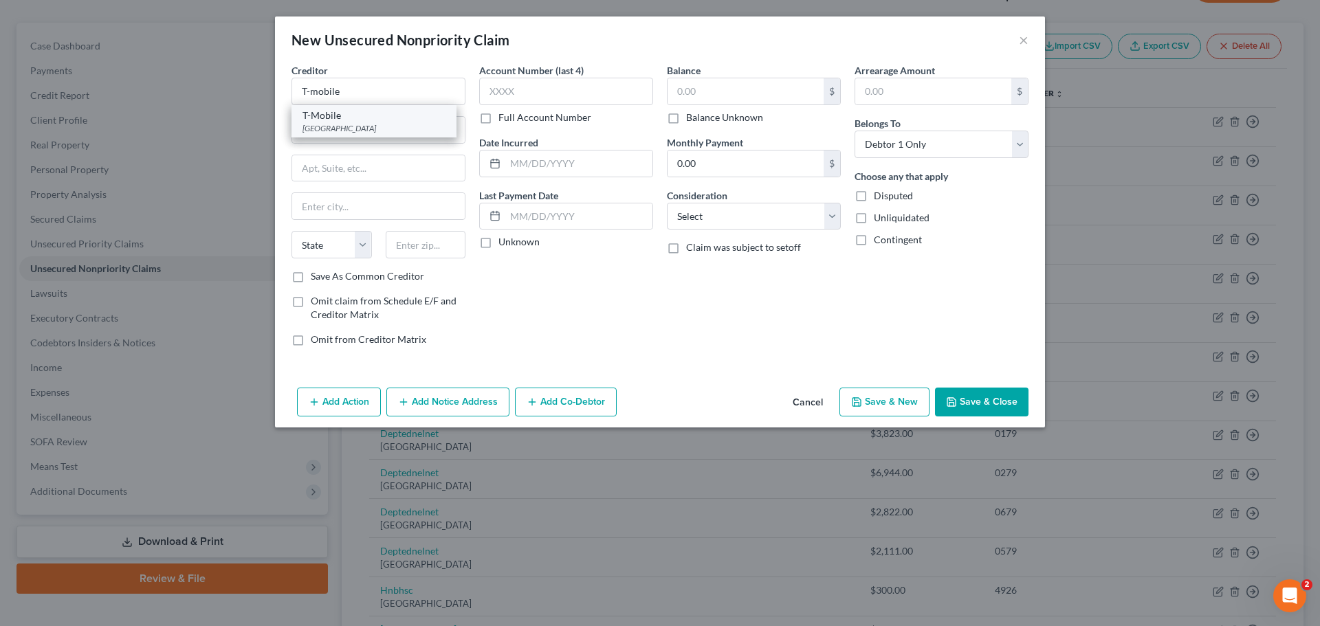
type input "[GEOGRAPHIC_DATA]"
select select "36"
type input "45274"
click at [686, 120] on label "Balance Unknown" at bounding box center [724, 118] width 77 height 14
click at [692, 120] on input "Balance Unknown" at bounding box center [696, 115] width 9 height 9
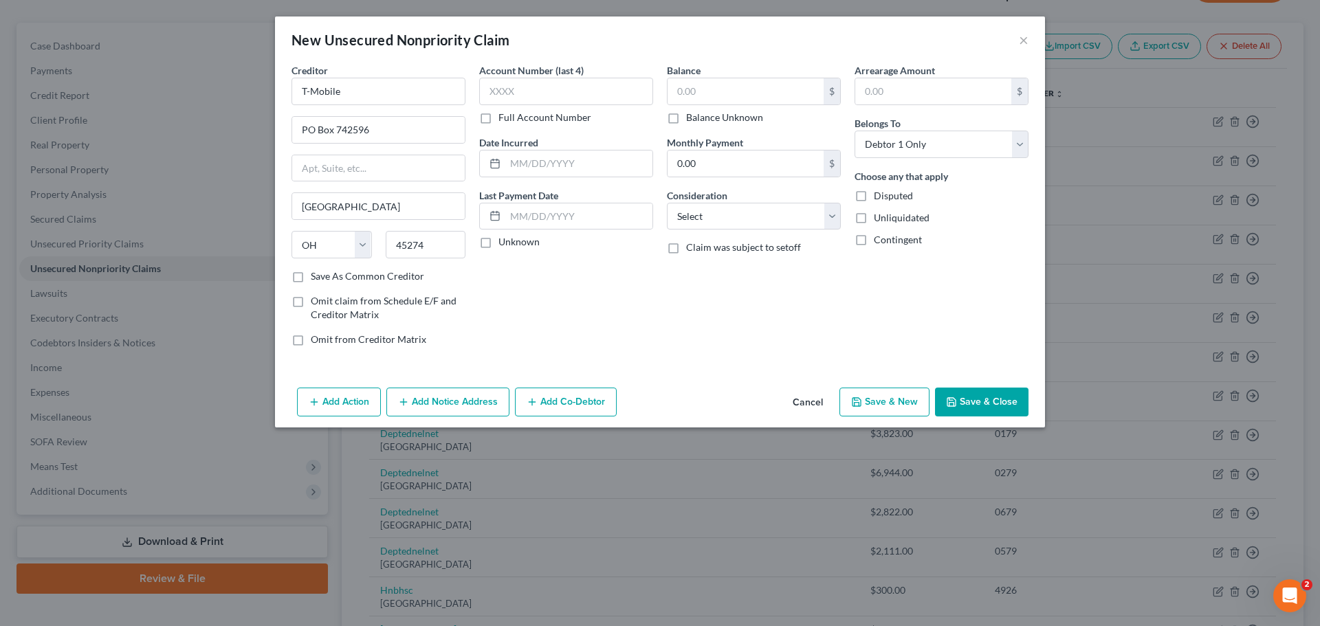
checkbox input "true"
type input "0.00"
click at [1000, 399] on button "Save & Close" at bounding box center [982, 402] width 94 height 29
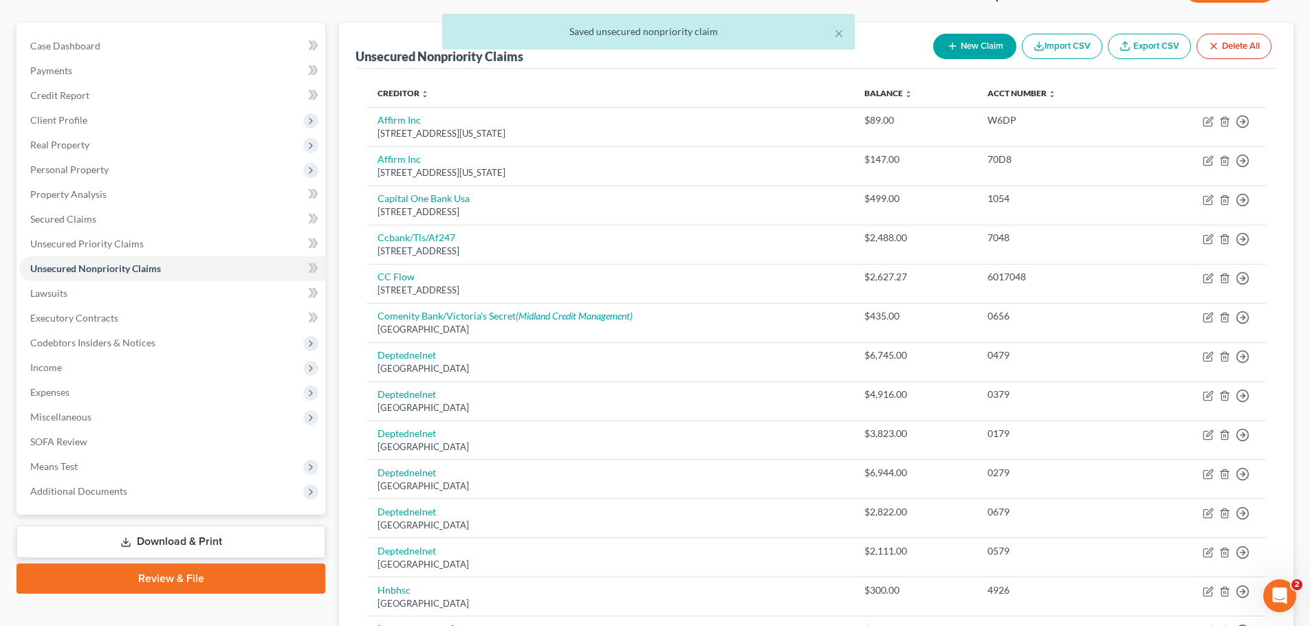
click at [974, 39] on div "× Saved unsecured nonpriority claim" at bounding box center [648, 35] width 1310 height 43
click at [974, 45] on div "× Saved unsecured nonpriority claim" at bounding box center [648, 35] width 1310 height 43
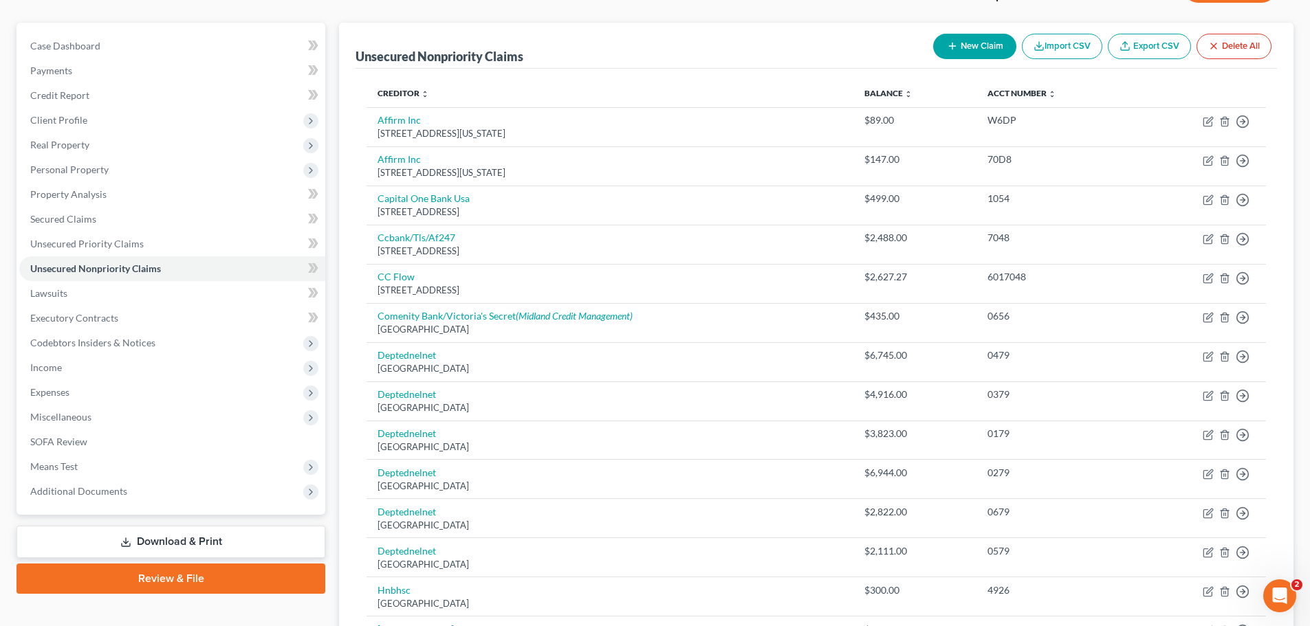
click at [974, 45] on button "New Claim" at bounding box center [974, 46] width 83 height 25
select select "0"
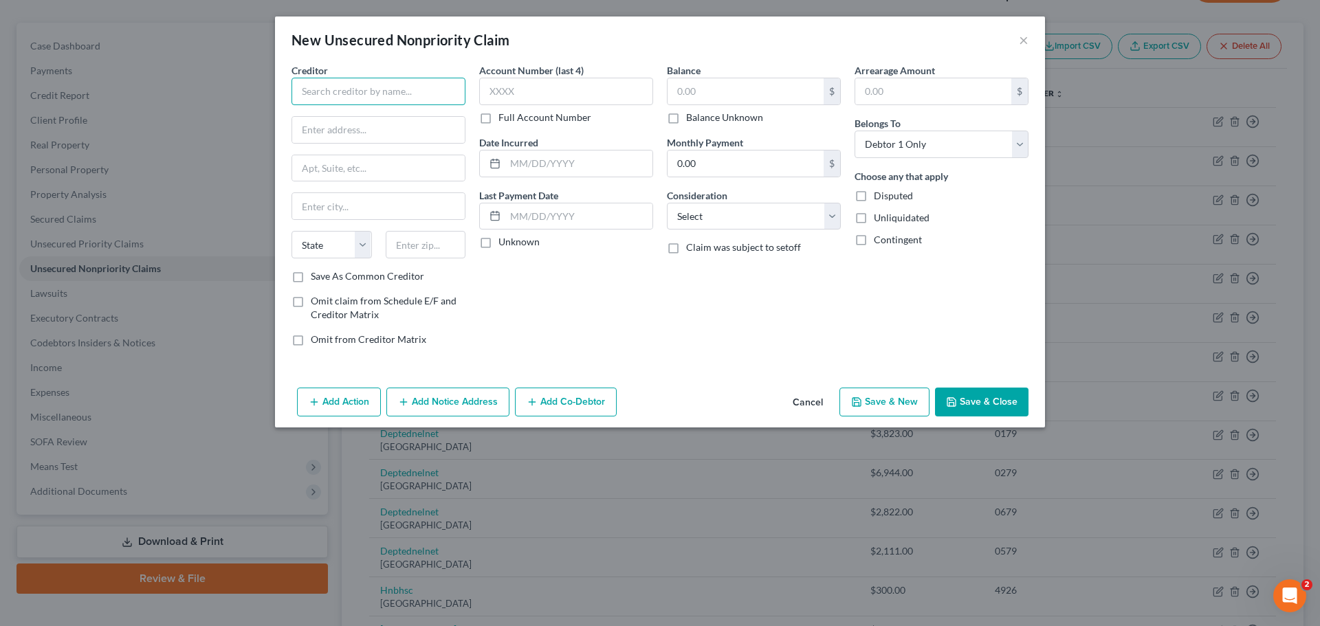
click at [360, 101] on input "text" at bounding box center [379, 92] width 174 height 28
type input "Advance"
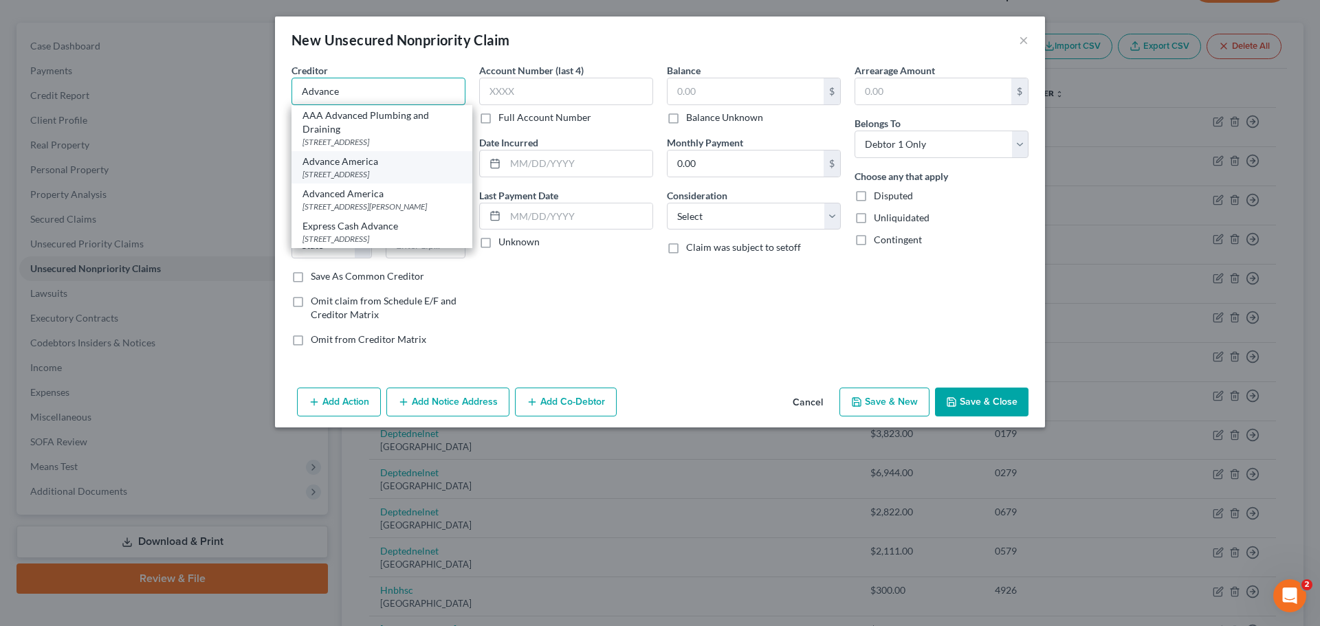
scroll to position [14, 0]
drag, startPoint x: 353, startPoint y: 93, endPoint x: 218, endPoint y: 95, distance: 134.8
click at [218, 95] on div "New Unsecured Nonpriority Claim × Creditor * Advance AAA Advanced Plumbing and …" at bounding box center [660, 313] width 1320 height 626
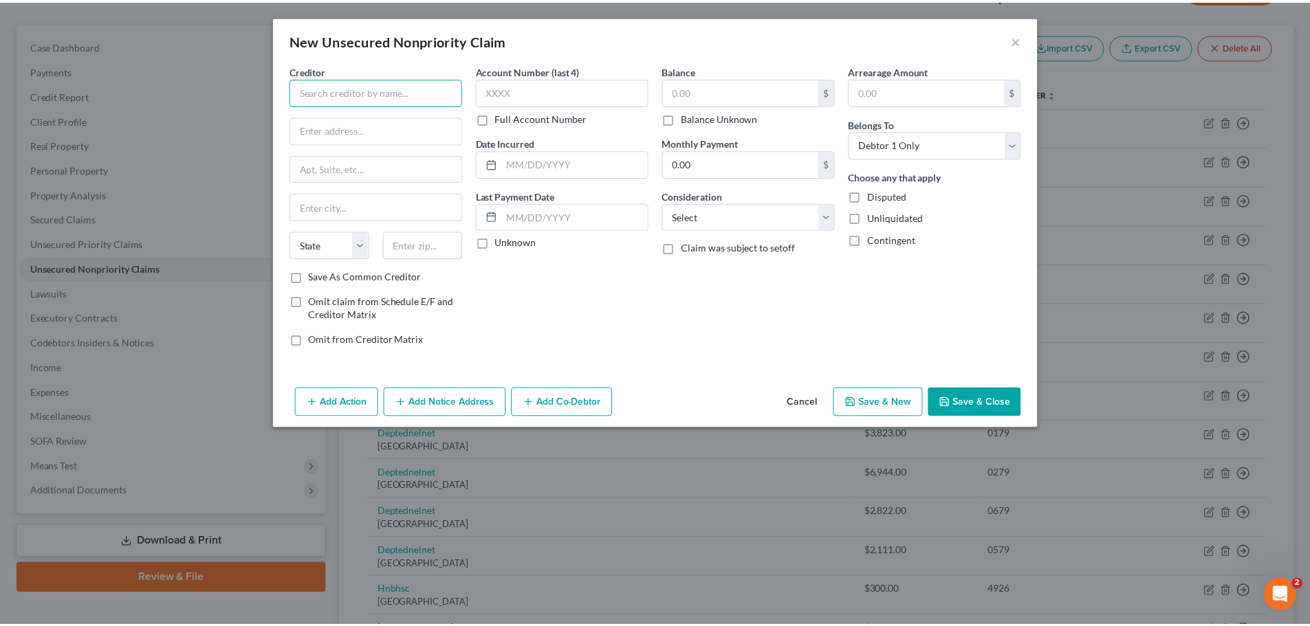
scroll to position [0, 0]
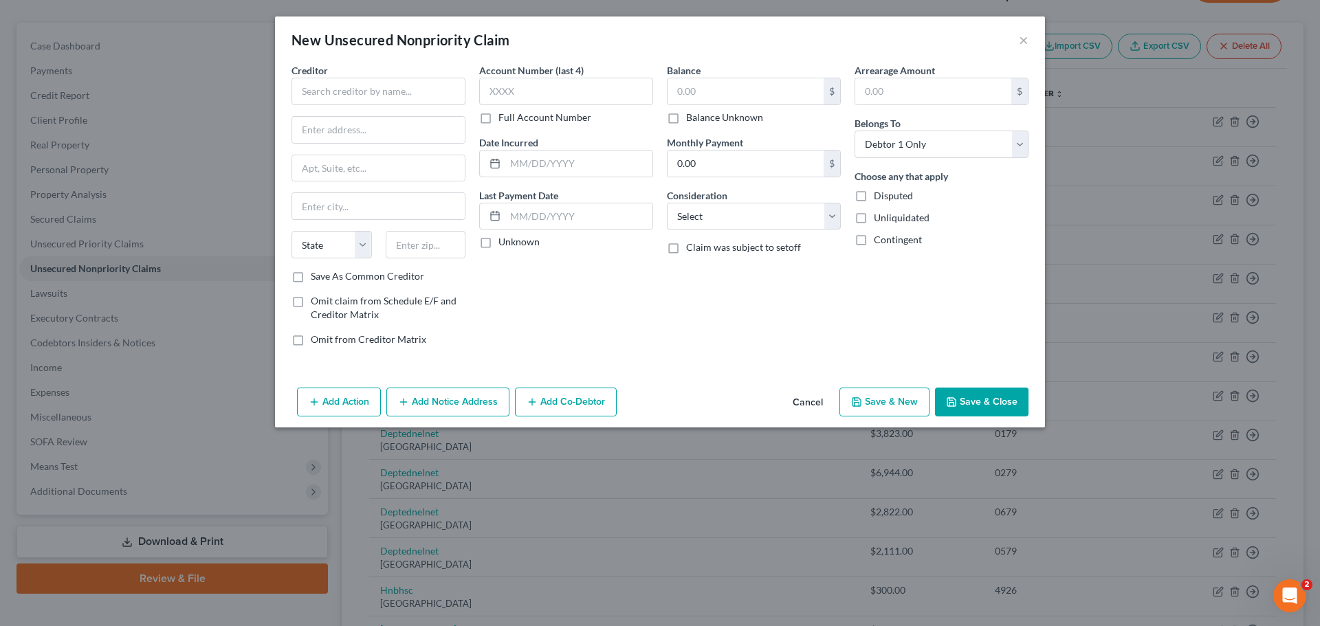
click at [814, 397] on button "Cancel" at bounding box center [808, 403] width 52 height 28
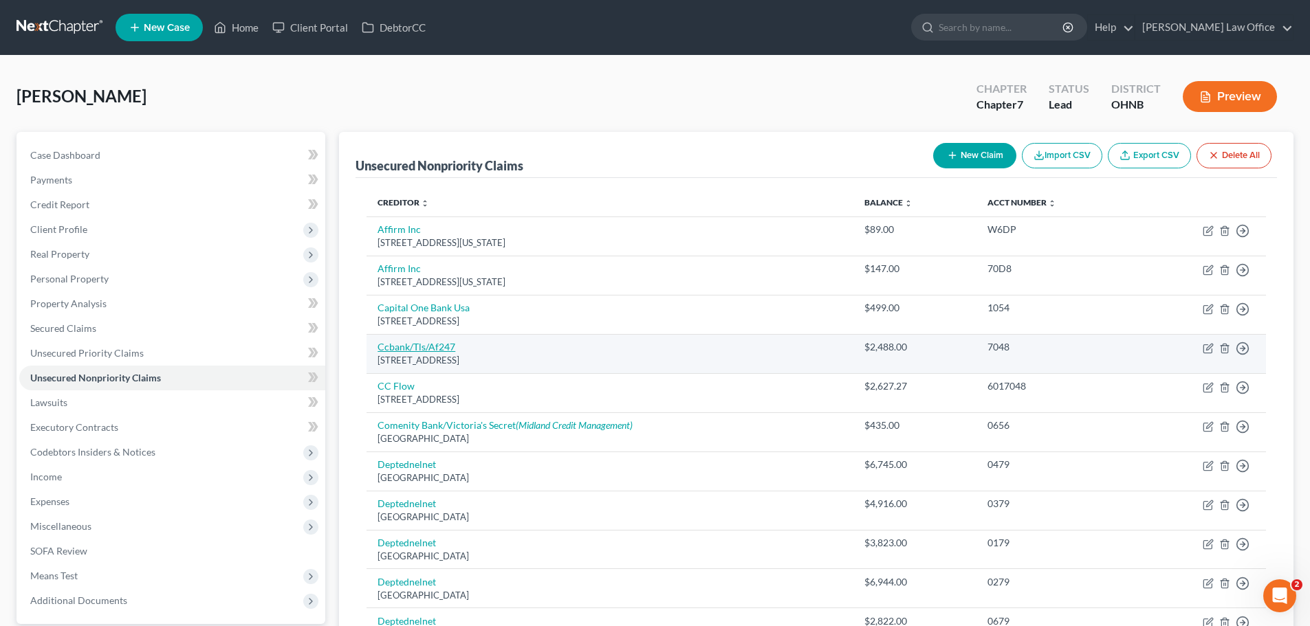
click at [436, 348] on link "Ccbank/Tls/Af247" at bounding box center [416, 347] width 78 height 12
select select "46"
select select "2"
select select "0"
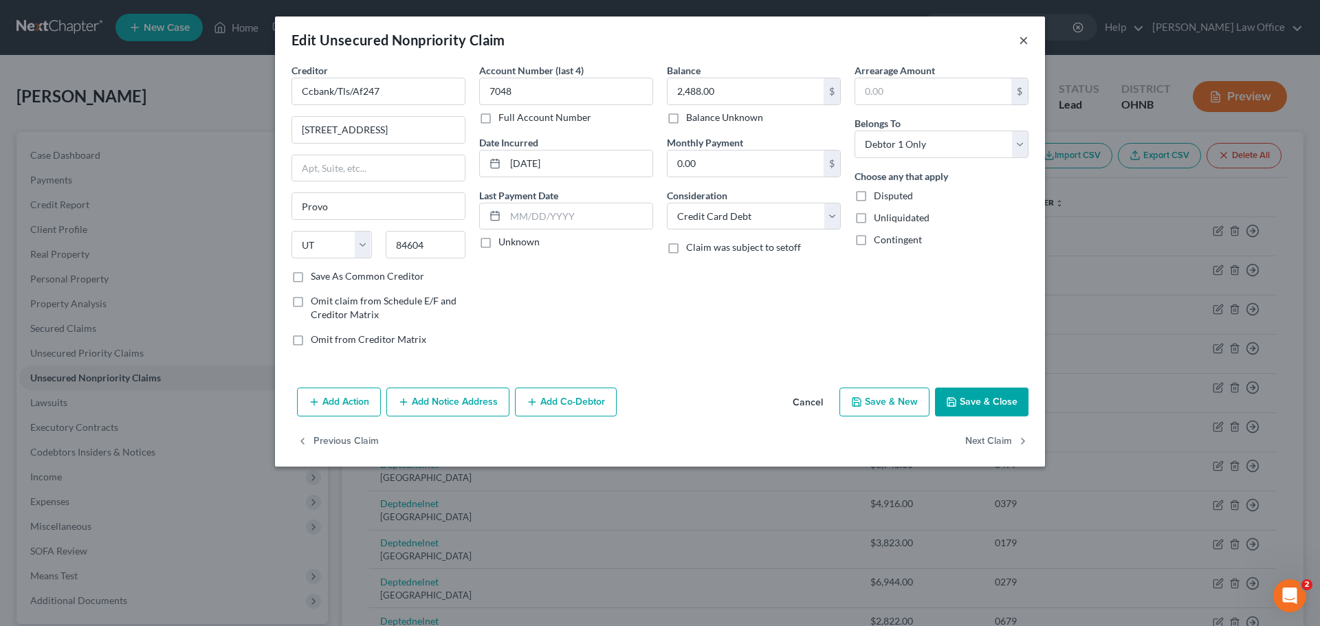
click at [1024, 42] on button "×" at bounding box center [1024, 40] width 10 height 17
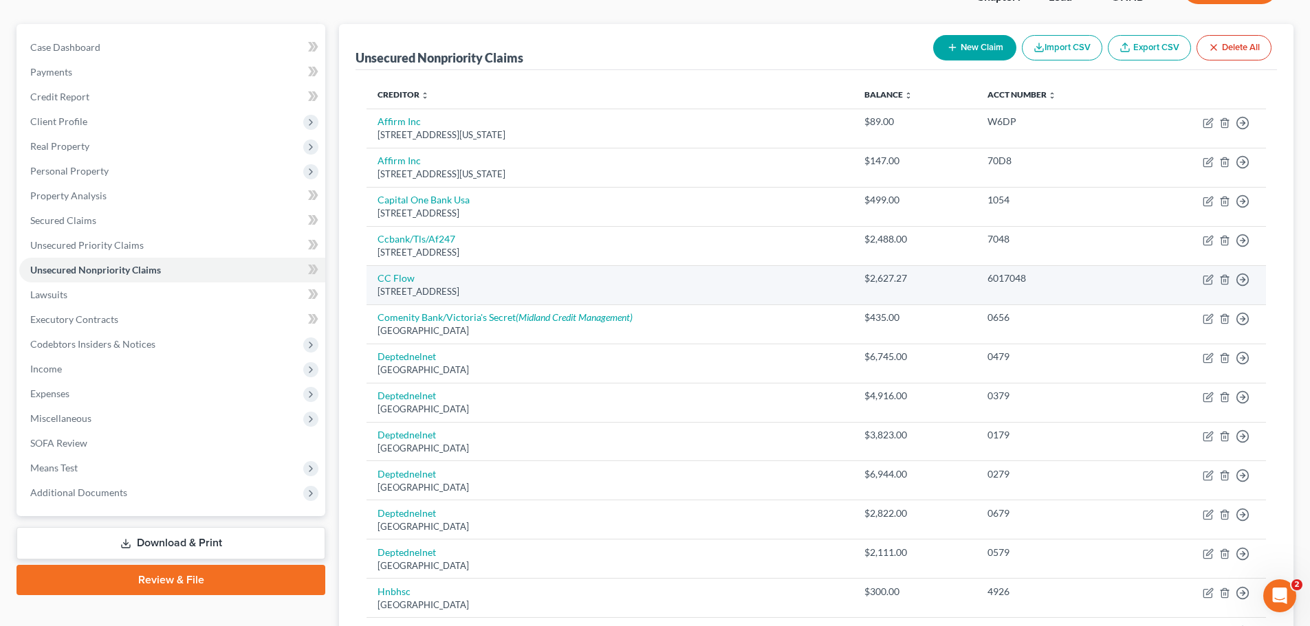
scroll to position [138, 0]
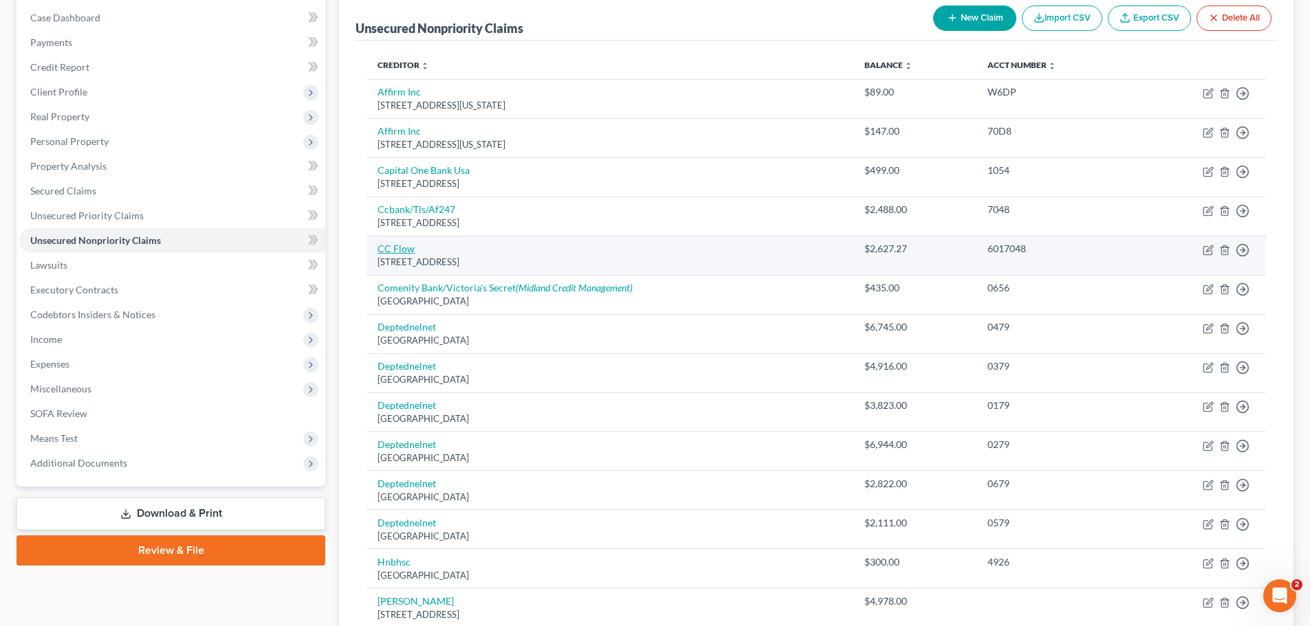
click at [397, 249] on link "CC Flow" at bounding box center [395, 249] width 37 height 12
select select "7"
select select "4"
select select "0"
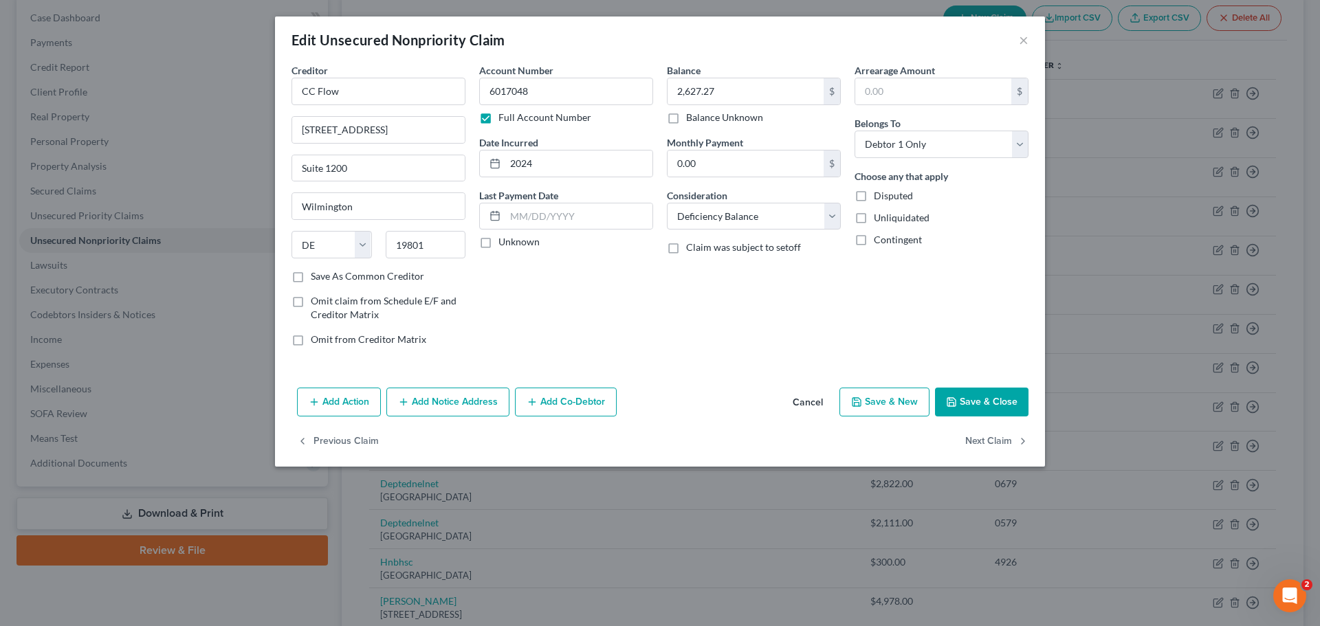
click at [1029, 42] on div "Edit Unsecured Nonpriority Claim ×" at bounding box center [660, 40] width 770 height 47
click at [1024, 42] on button "×" at bounding box center [1024, 40] width 10 height 17
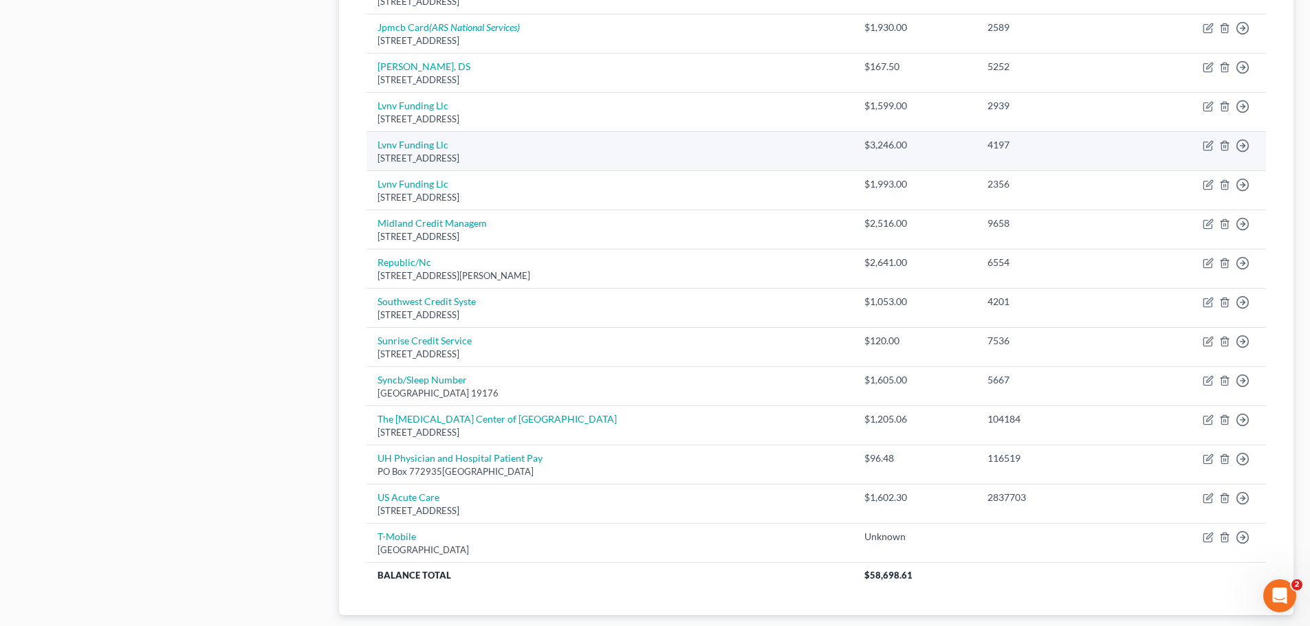
scroll to position [756, 0]
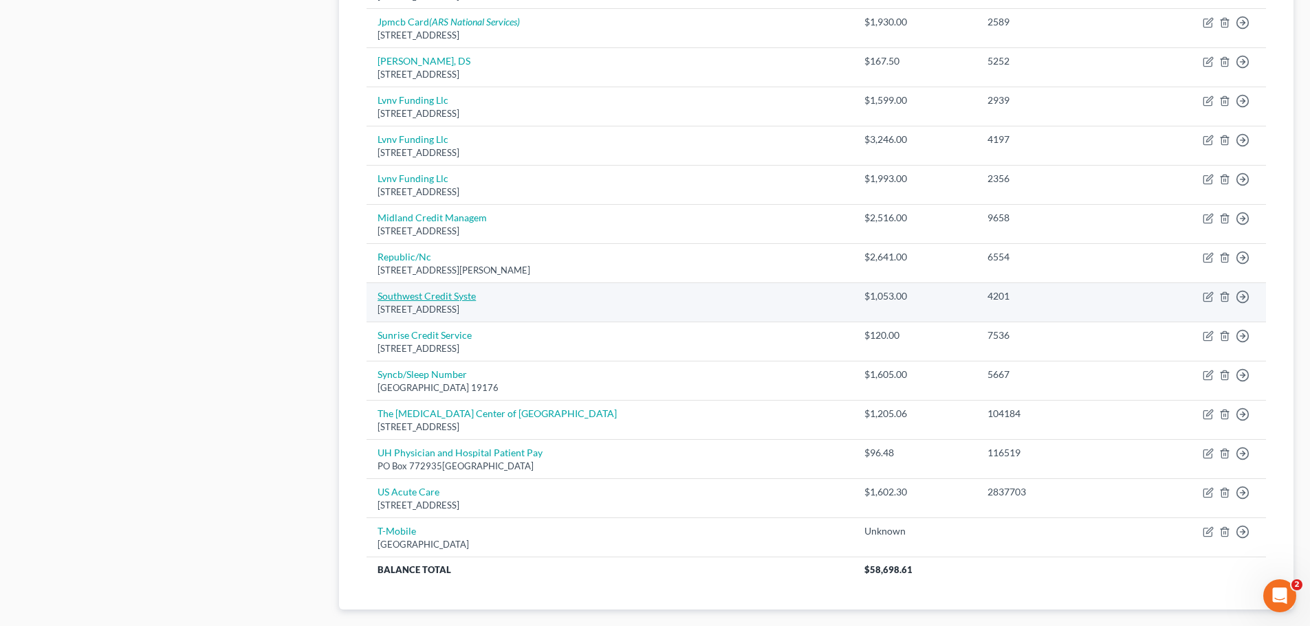
click at [454, 296] on link "Southwest Credit Syste" at bounding box center [426, 296] width 98 height 12
select select "45"
select select "1"
select select "0"
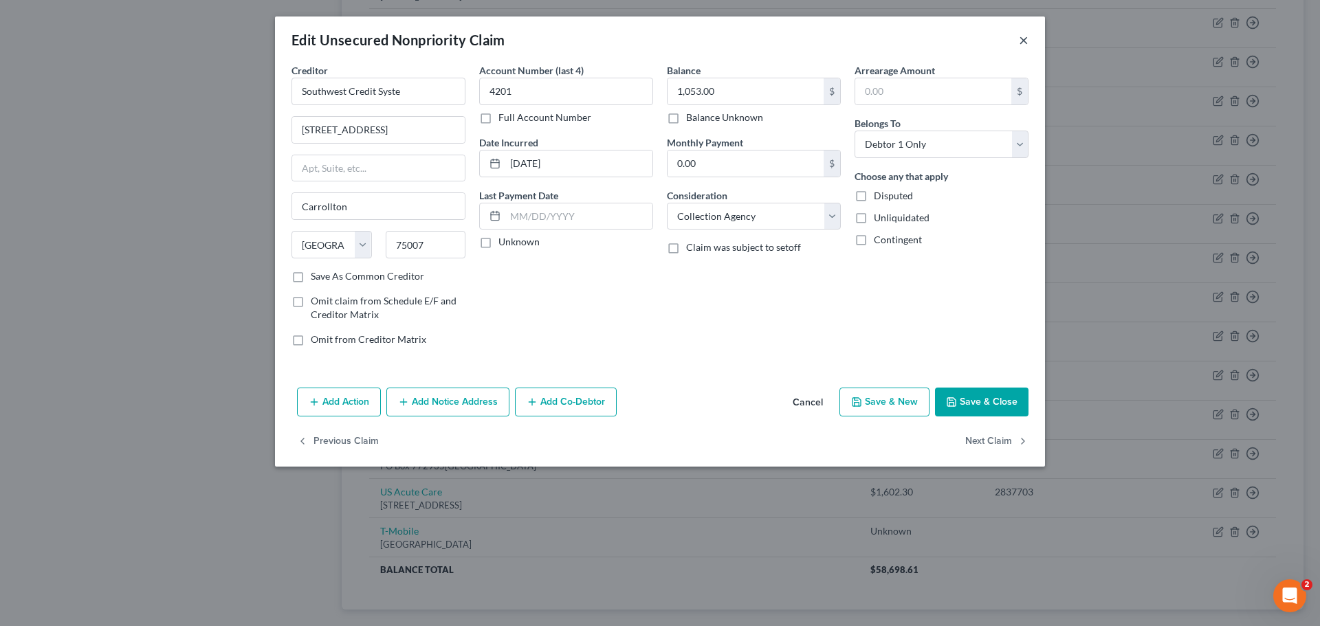
click at [1020, 45] on button "×" at bounding box center [1024, 40] width 10 height 17
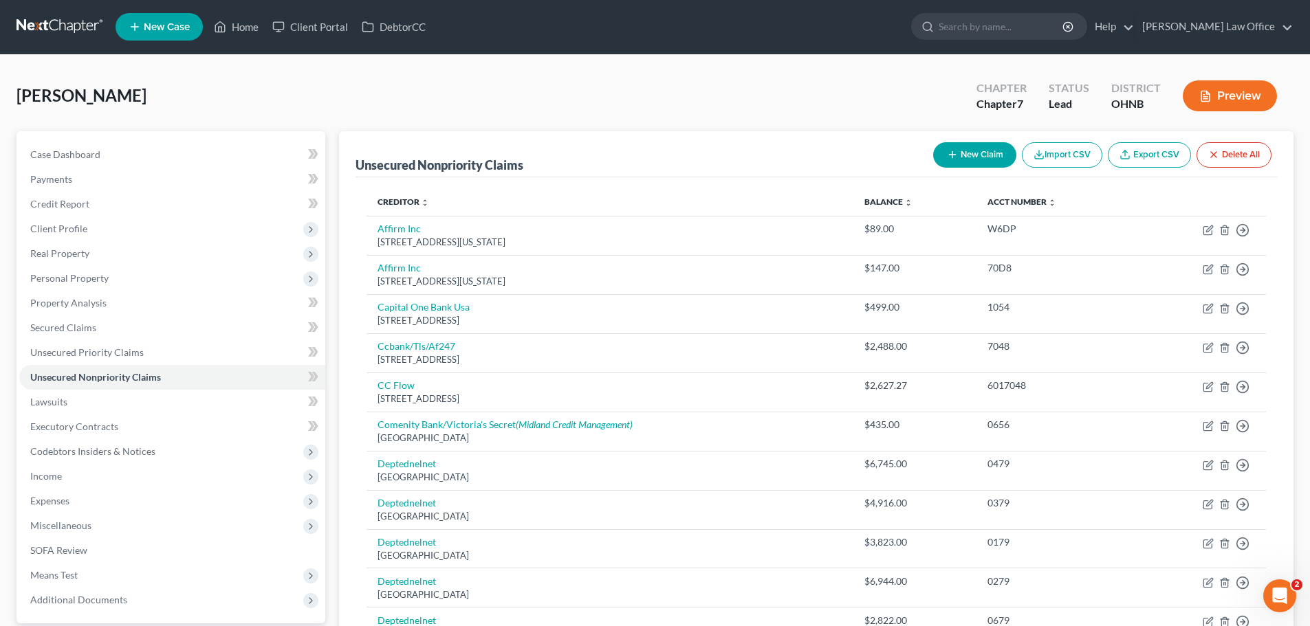
scroll to position [0, 0]
click at [974, 160] on button "New Claim" at bounding box center [974, 155] width 83 height 25
select select "0"
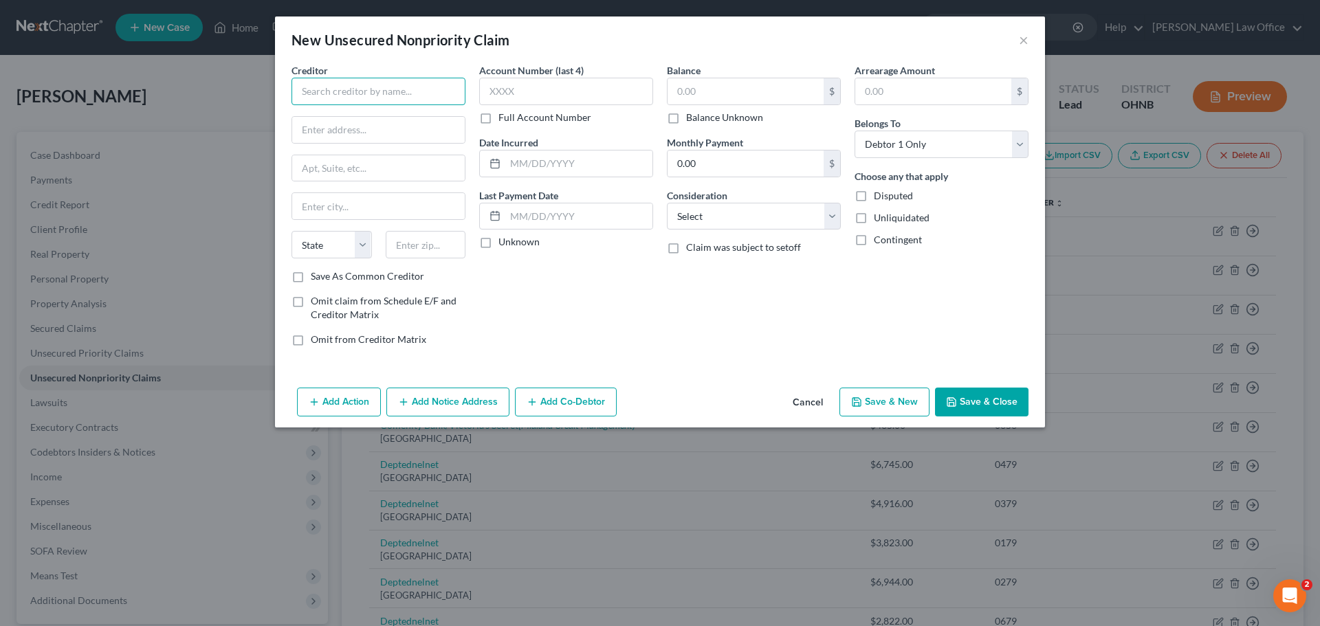
click at [358, 91] on input "text" at bounding box center [379, 92] width 174 height 28
type input "Advance Financial"
click at [353, 131] on input "text" at bounding box center [378, 130] width 173 height 26
type input "[STREET_ADDRESS]"
click at [347, 208] on input "text" at bounding box center [378, 206] width 173 height 26
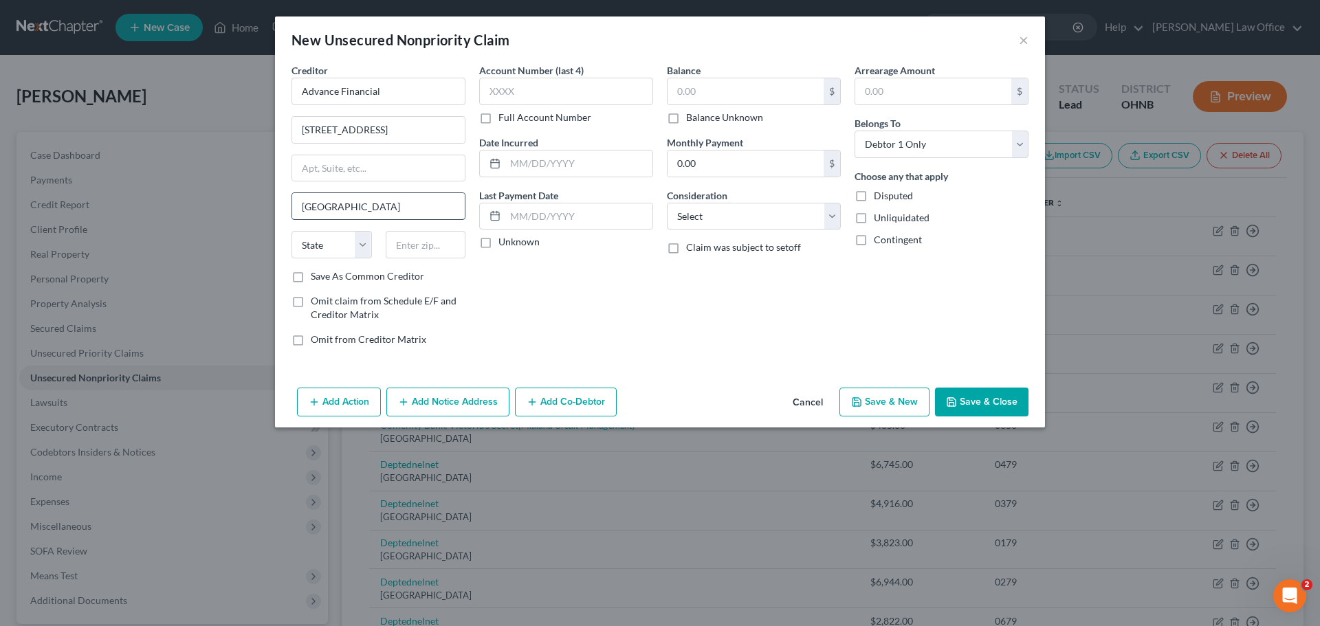
type input "[GEOGRAPHIC_DATA]"
select select "44"
click at [407, 250] on input "text" at bounding box center [426, 245] width 80 height 28
type input "37208"
click at [686, 115] on label "Balance Unknown" at bounding box center [724, 118] width 77 height 14
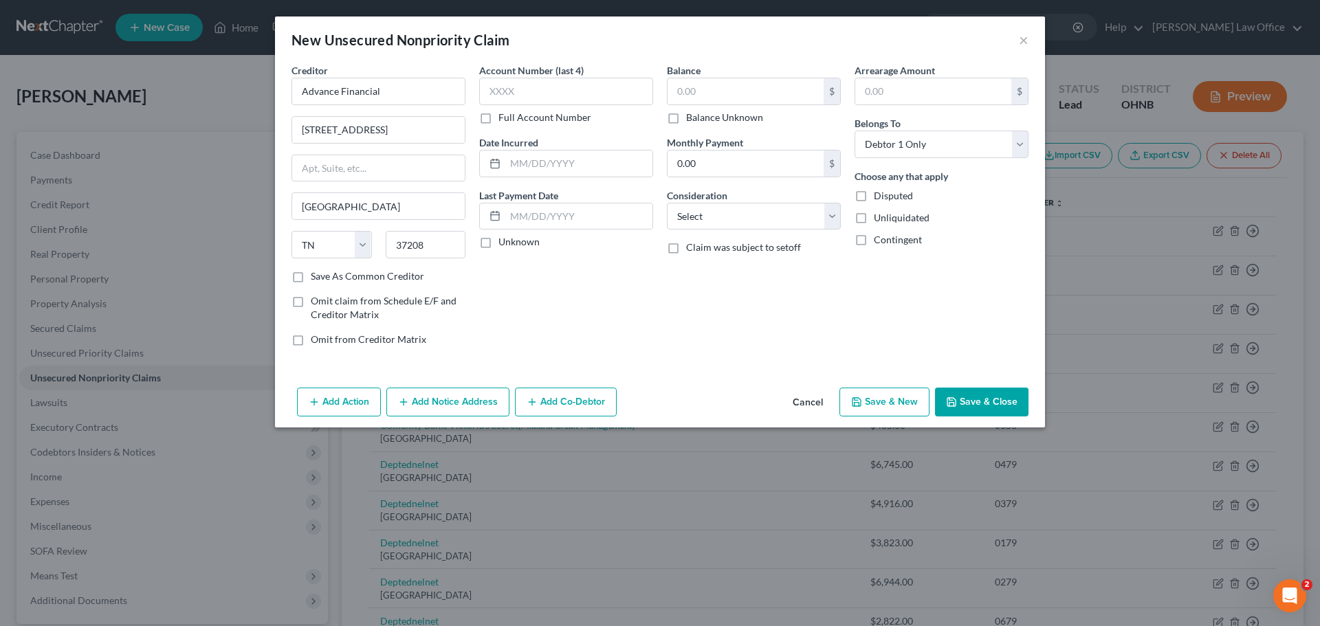
click at [692, 115] on input "Balance Unknown" at bounding box center [696, 115] width 9 height 9
checkbox input "true"
type input "0.00"
click at [980, 402] on button "Save & Close" at bounding box center [982, 402] width 94 height 29
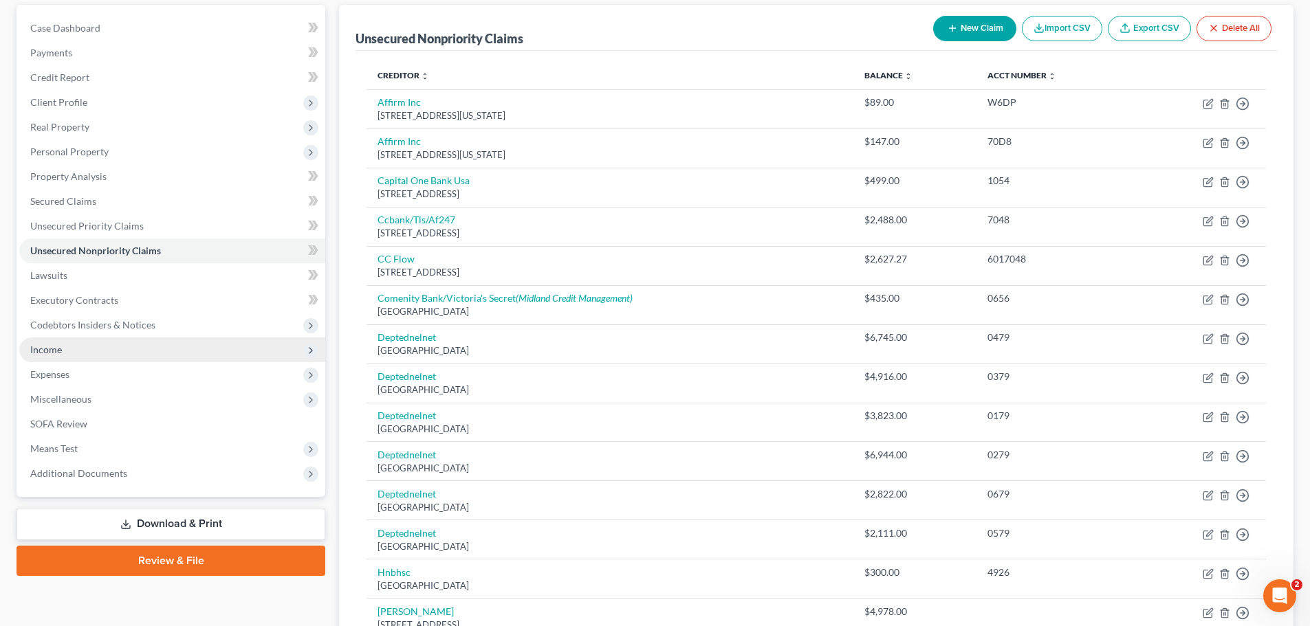
scroll to position [344, 0]
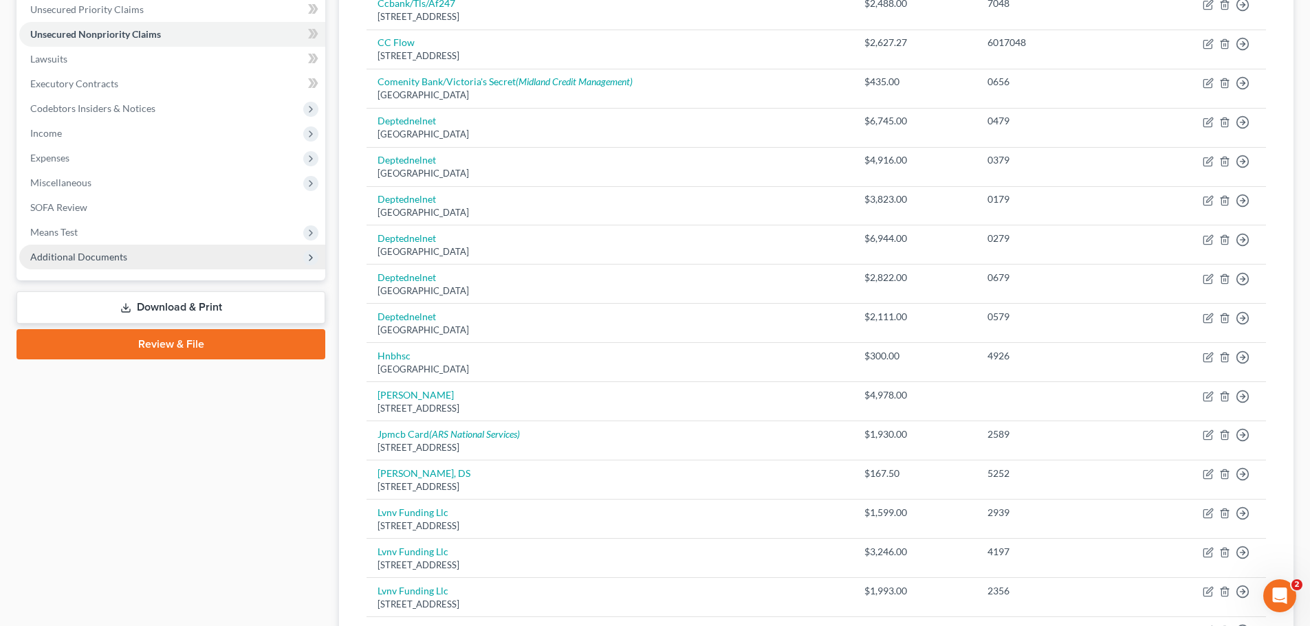
click at [91, 252] on span "Additional Documents" at bounding box center [78, 257] width 97 height 12
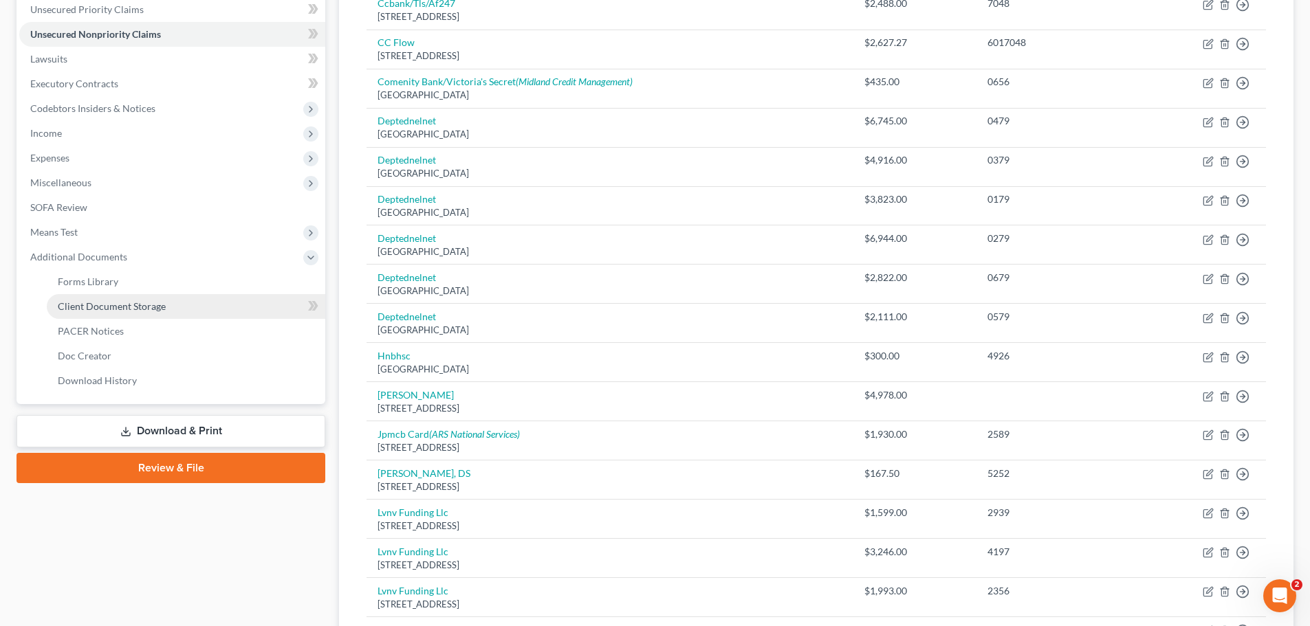
click at [114, 309] on span "Client Document Storage" at bounding box center [112, 306] width 108 height 12
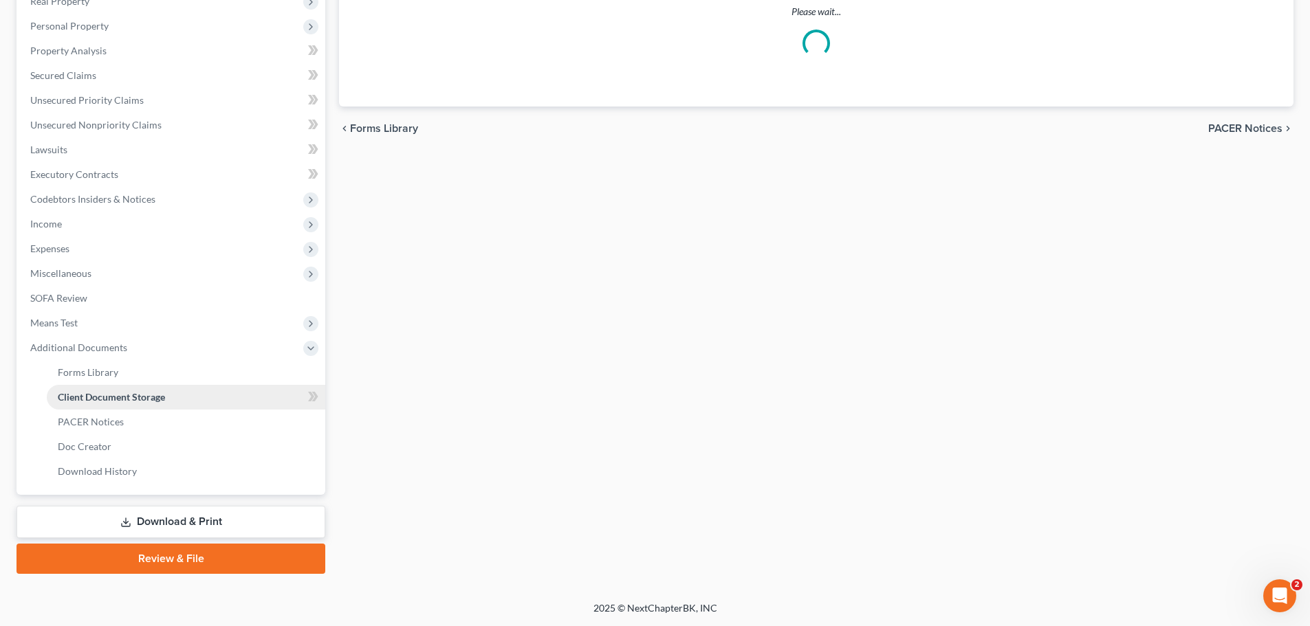
scroll to position [12, 0]
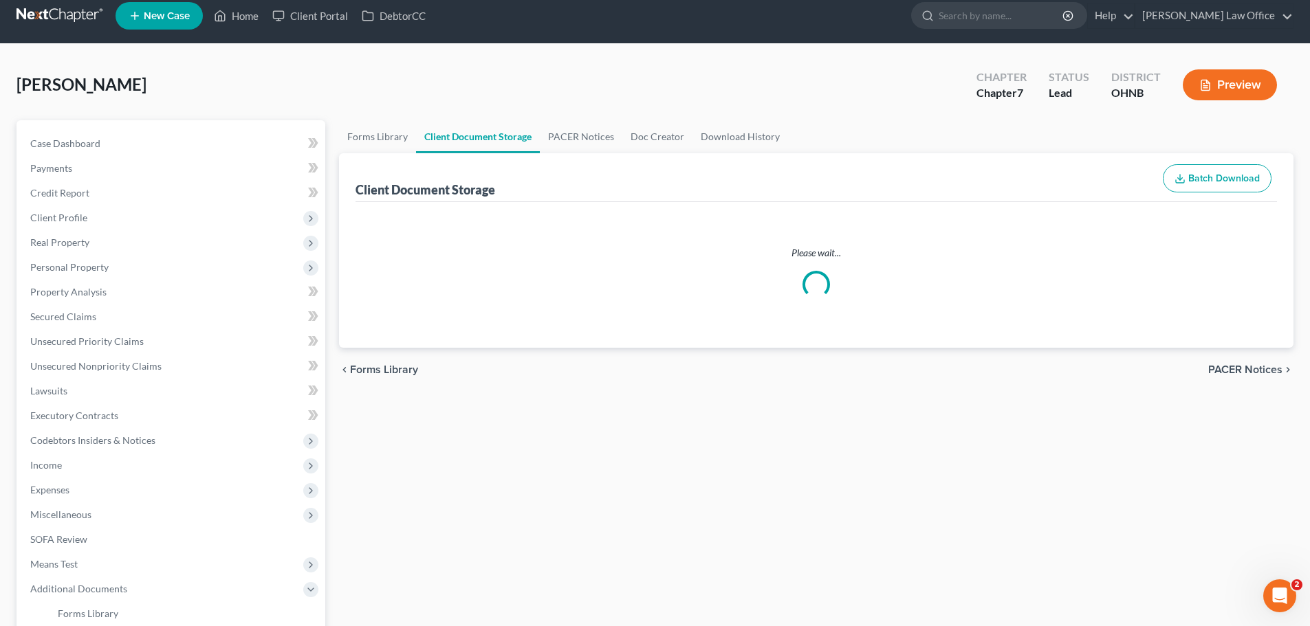
select select "5"
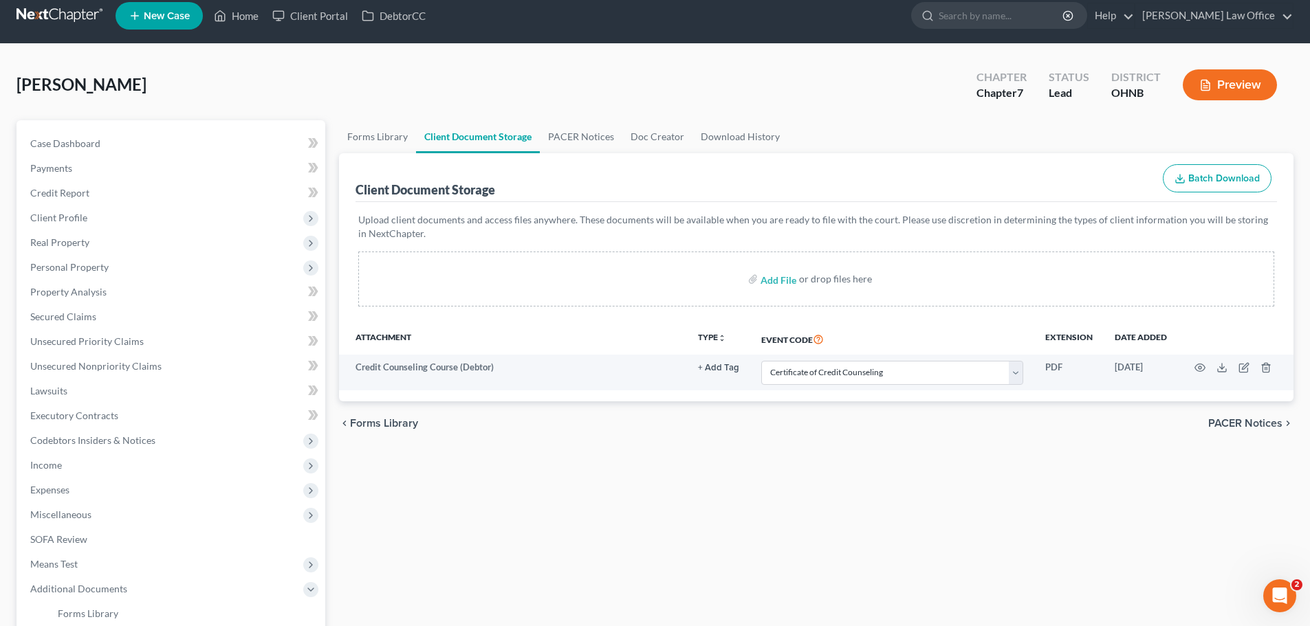
scroll to position [0, 0]
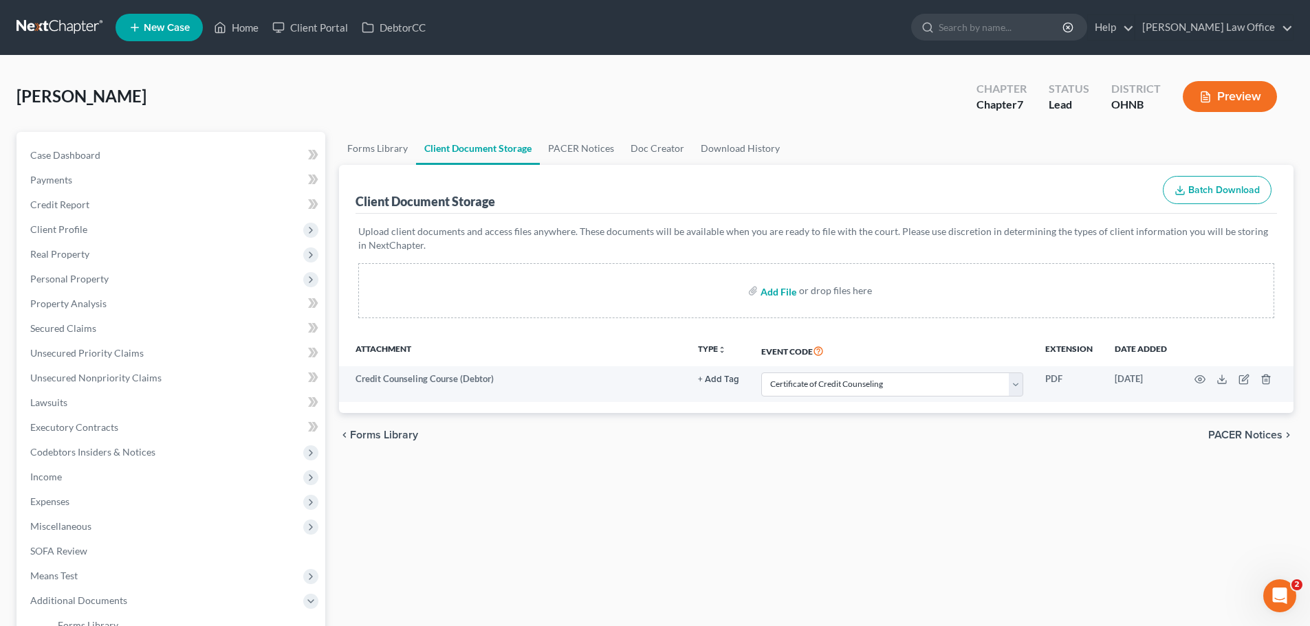
click at [784, 294] on input "file" at bounding box center [776, 290] width 33 height 25
type input "C:\fakepath\DecRe.pdf"
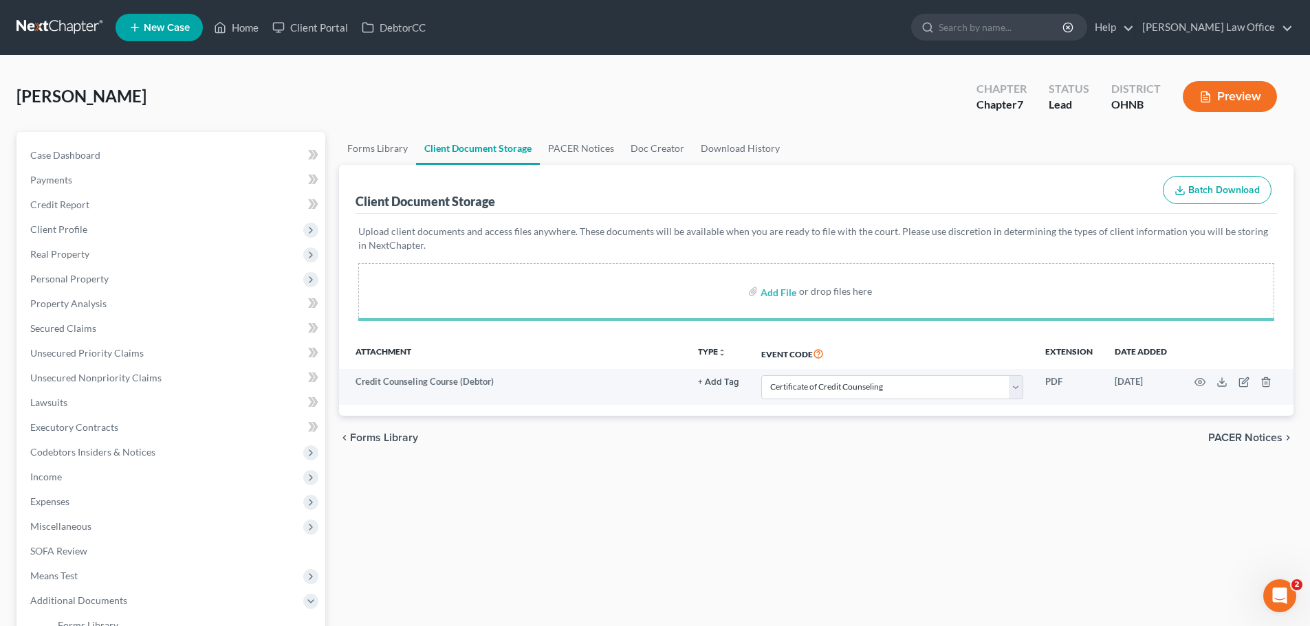
select select "5"
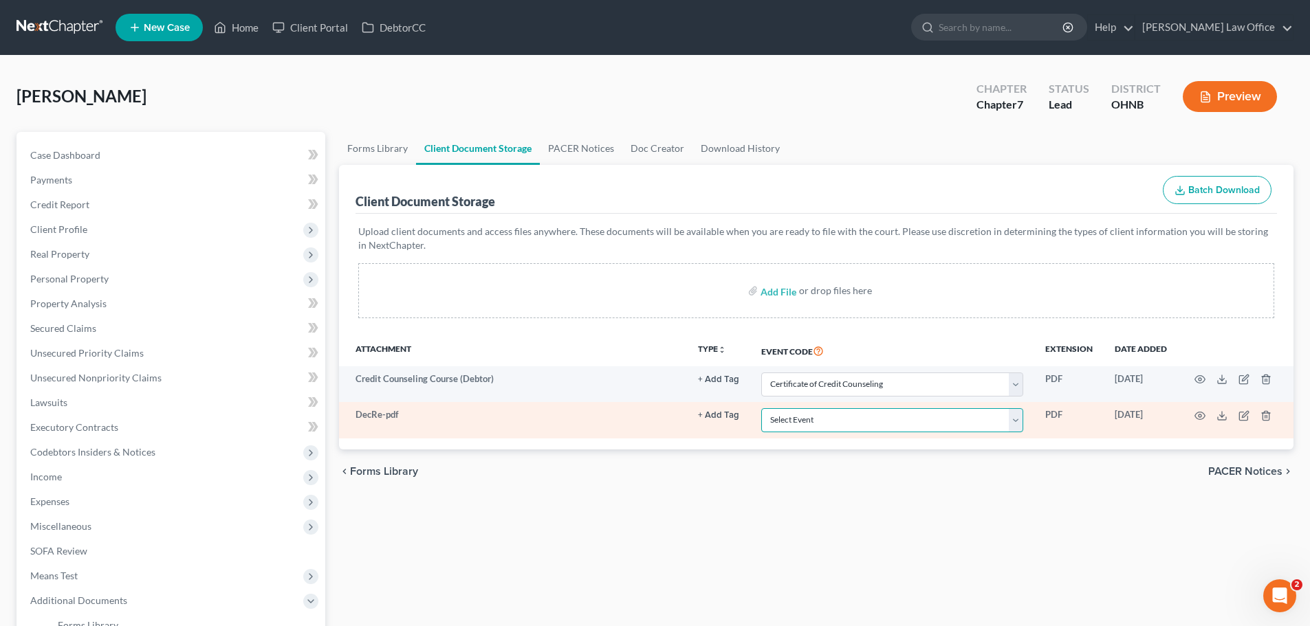
click at [907, 417] on select "Select Event 20 Largest Unsecured Creditors Amended List of Creditors (Fee) Ame…" at bounding box center [892, 420] width 262 height 24
select select "16"
click at [761, 408] on select "Select Event 20 Largest Unsecured Creditors Amended List of Creditors (Fee) Ame…" at bounding box center [892, 420] width 262 height 24
